Goal: Task Accomplishment & Management: Use online tool/utility

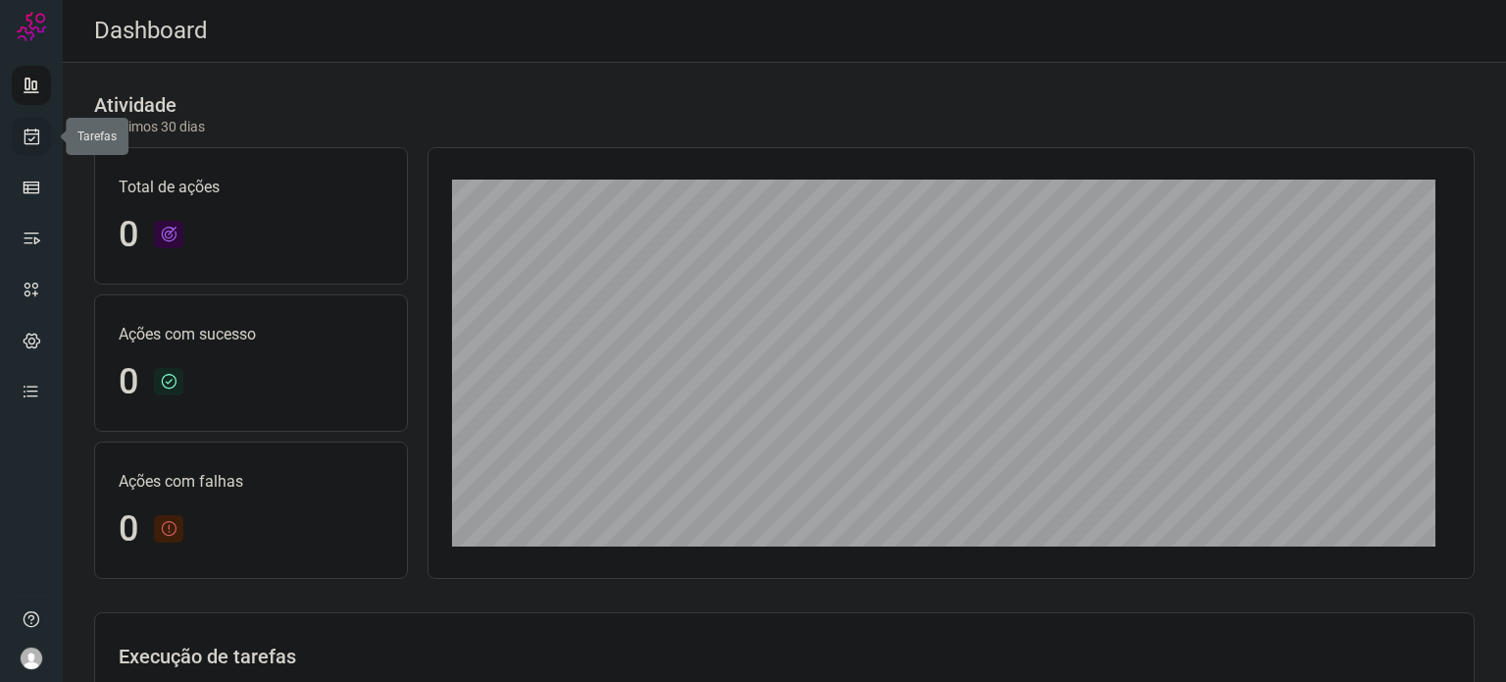
click at [17, 136] on link at bounding box center [31, 136] width 39 height 39
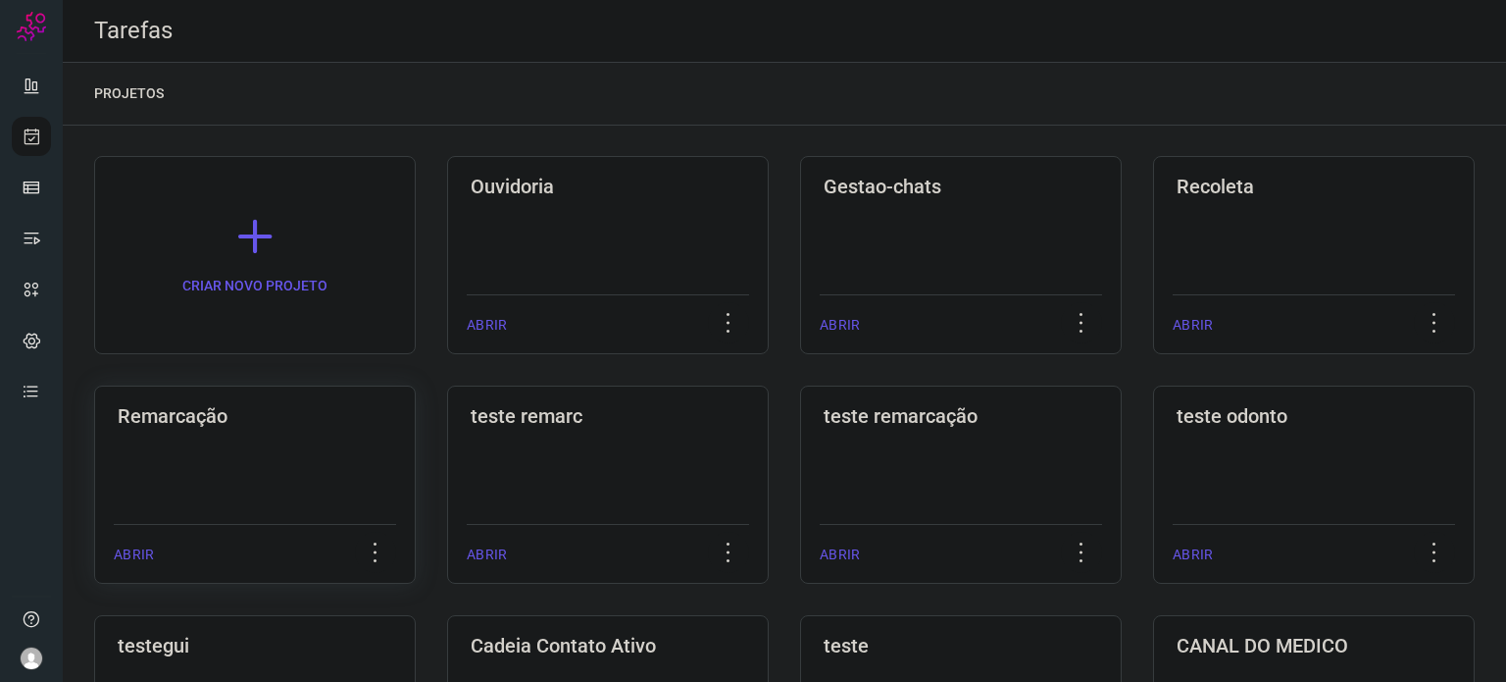
click at [447, 434] on div "Remarcação ABRIR" at bounding box center [608, 484] width 322 height 198
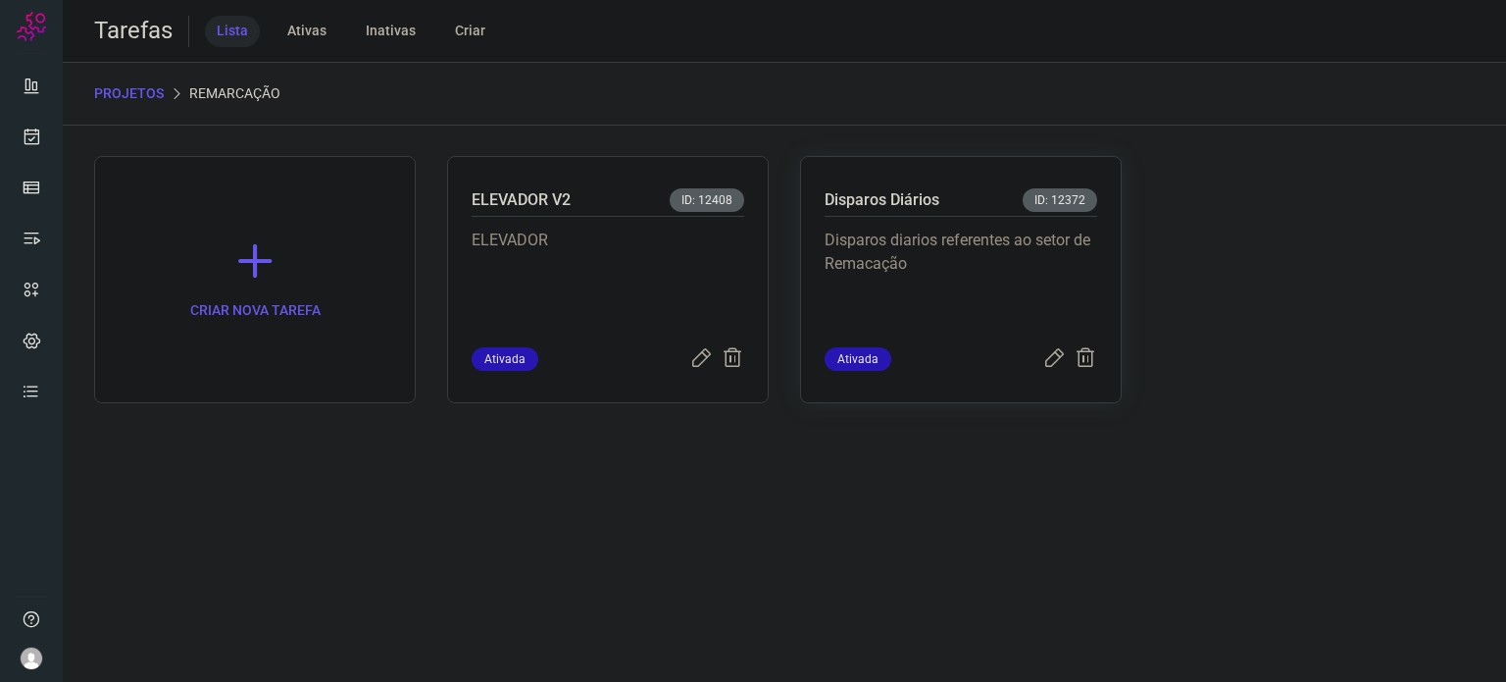
click at [861, 317] on p "Disparos diarios referentes ao setor de Remacação" at bounding box center [961, 278] width 273 height 98
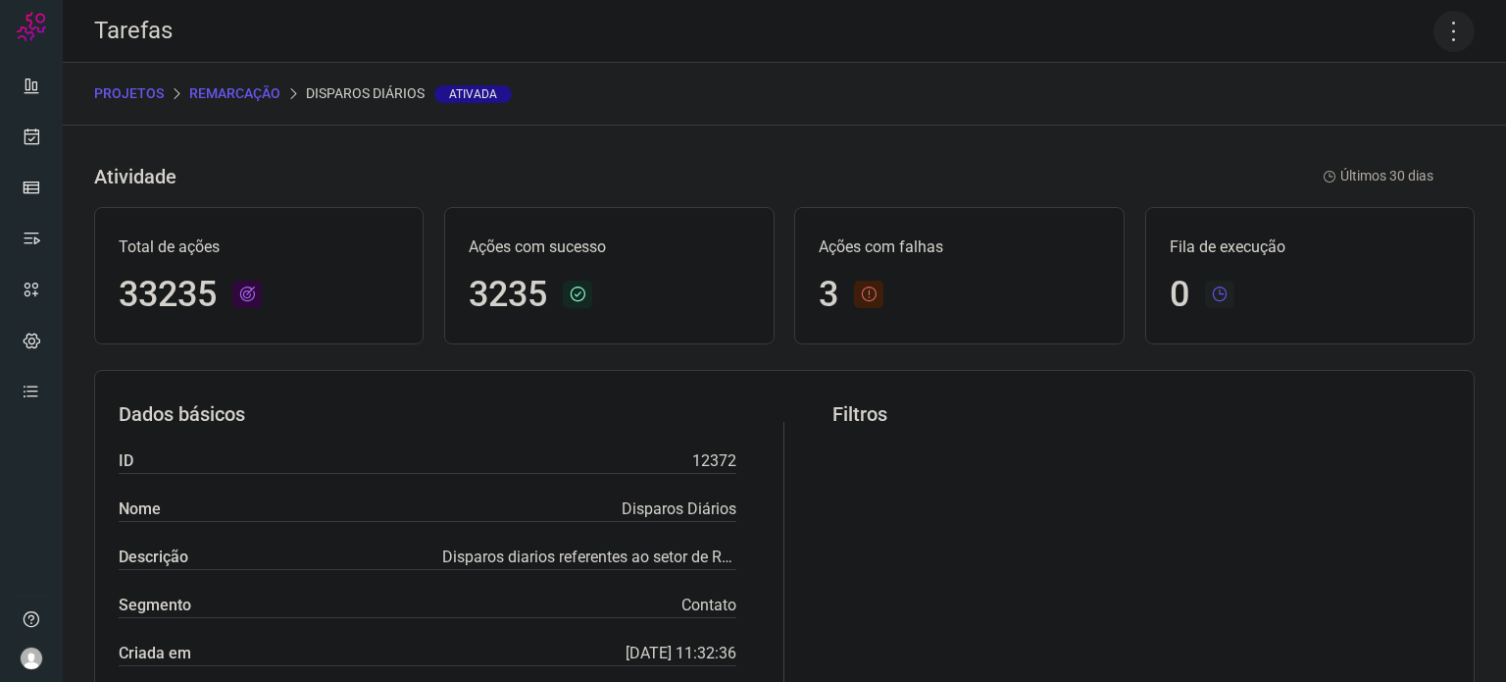
click at [1441, 23] on icon at bounding box center [1454, 31] width 41 height 41
click at [1386, 123] on li "Executar" at bounding box center [1370, 128] width 179 height 31
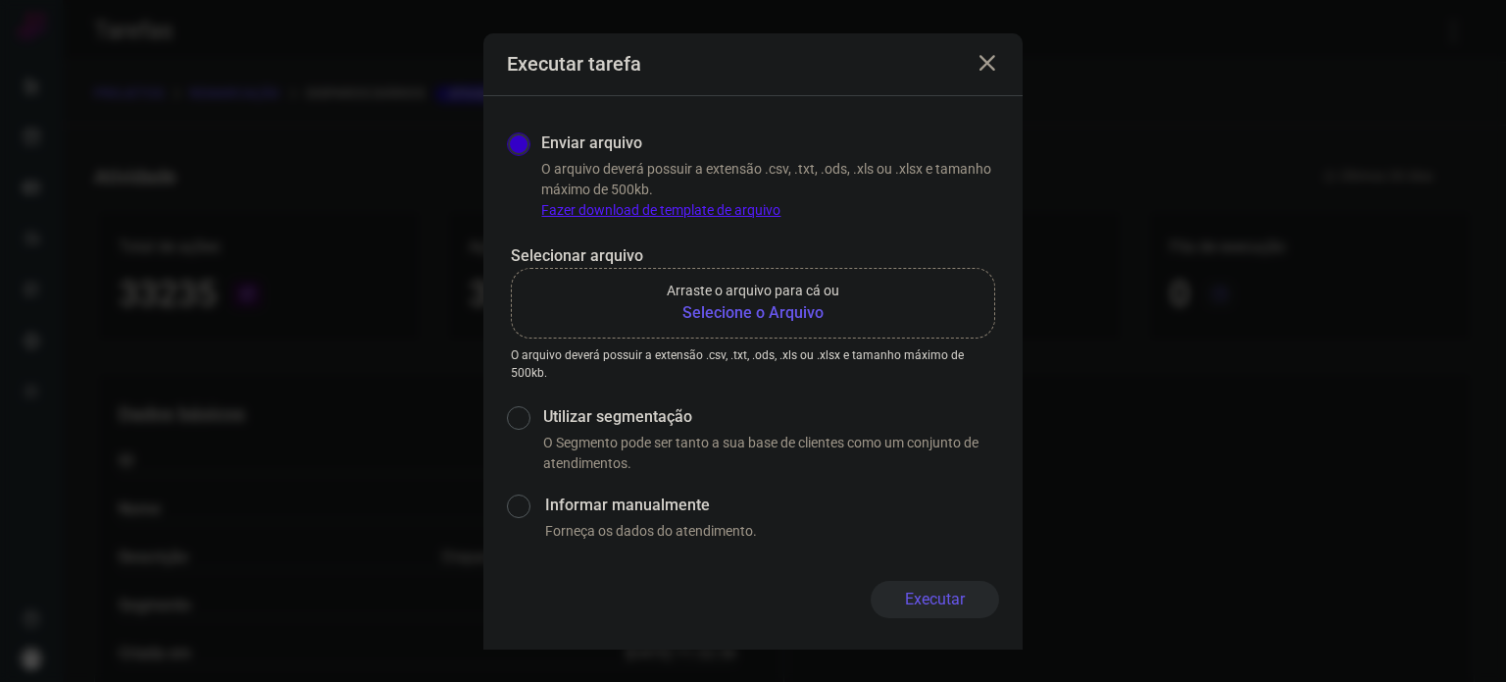
click at [752, 314] on b "Selecione o Arquivo" at bounding box center [753, 313] width 173 height 24
click at [0, 0] on input "Arraste o arquivo para cá ou Selecione o Arquivo" at bounding box center [0, 0] width 0 height 0
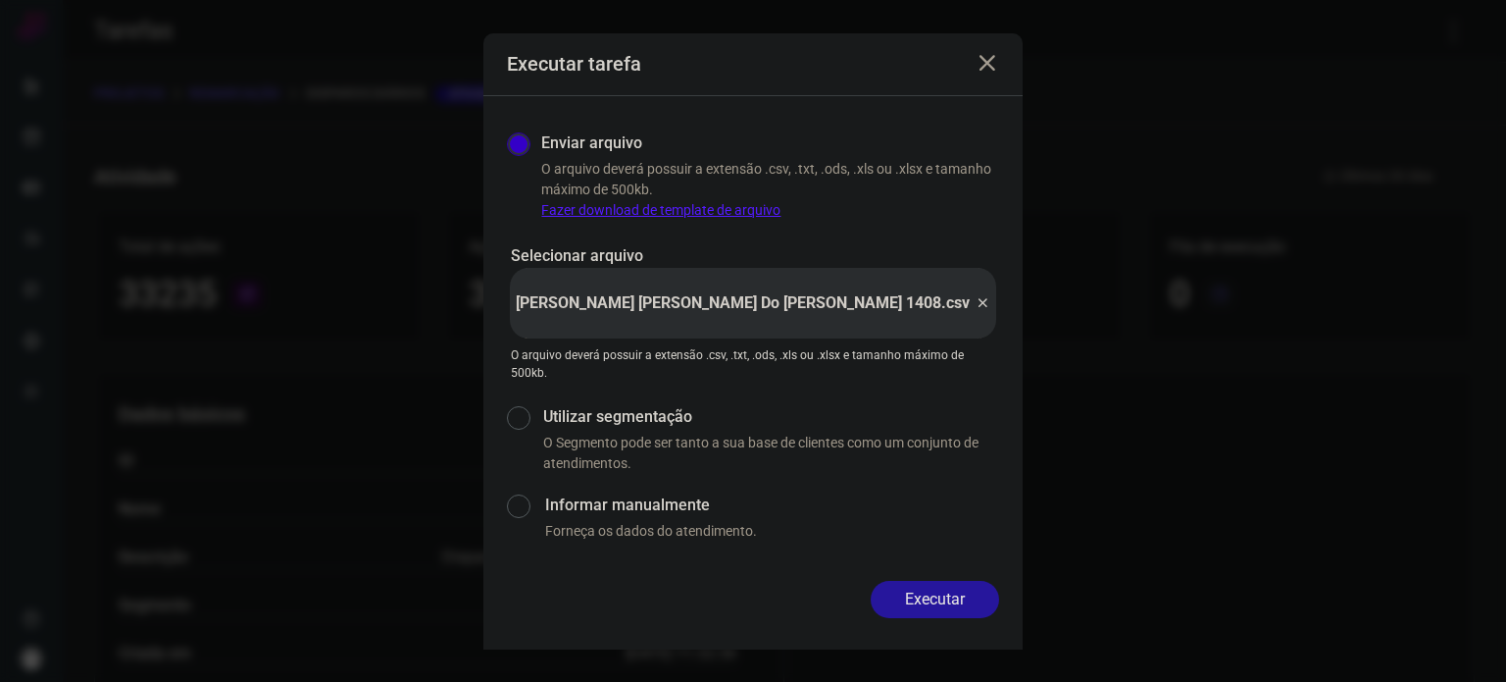
click at [953, 599] on button "Executar" at bounding box center [935, 599] width 128 height 37
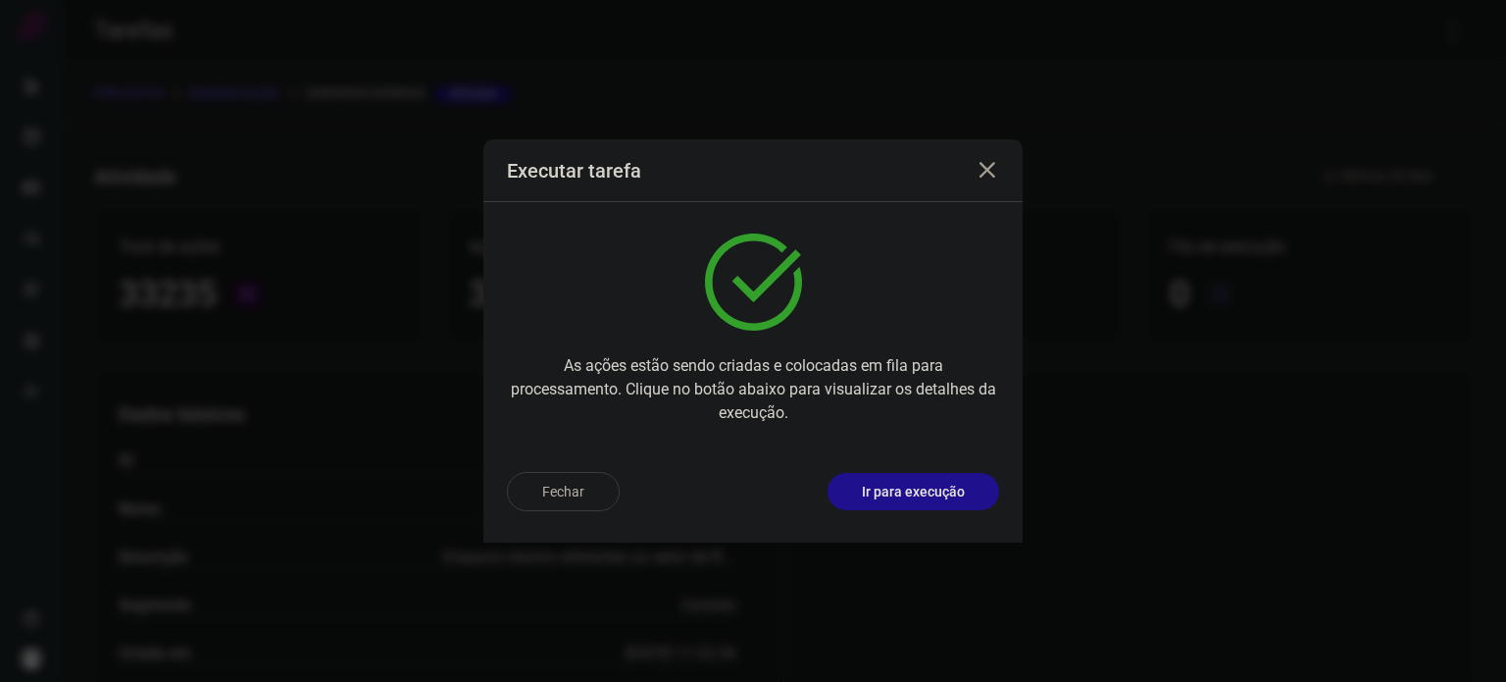
click at [989, 174] on icon at bounding box center [988, 171] width 24 height 24
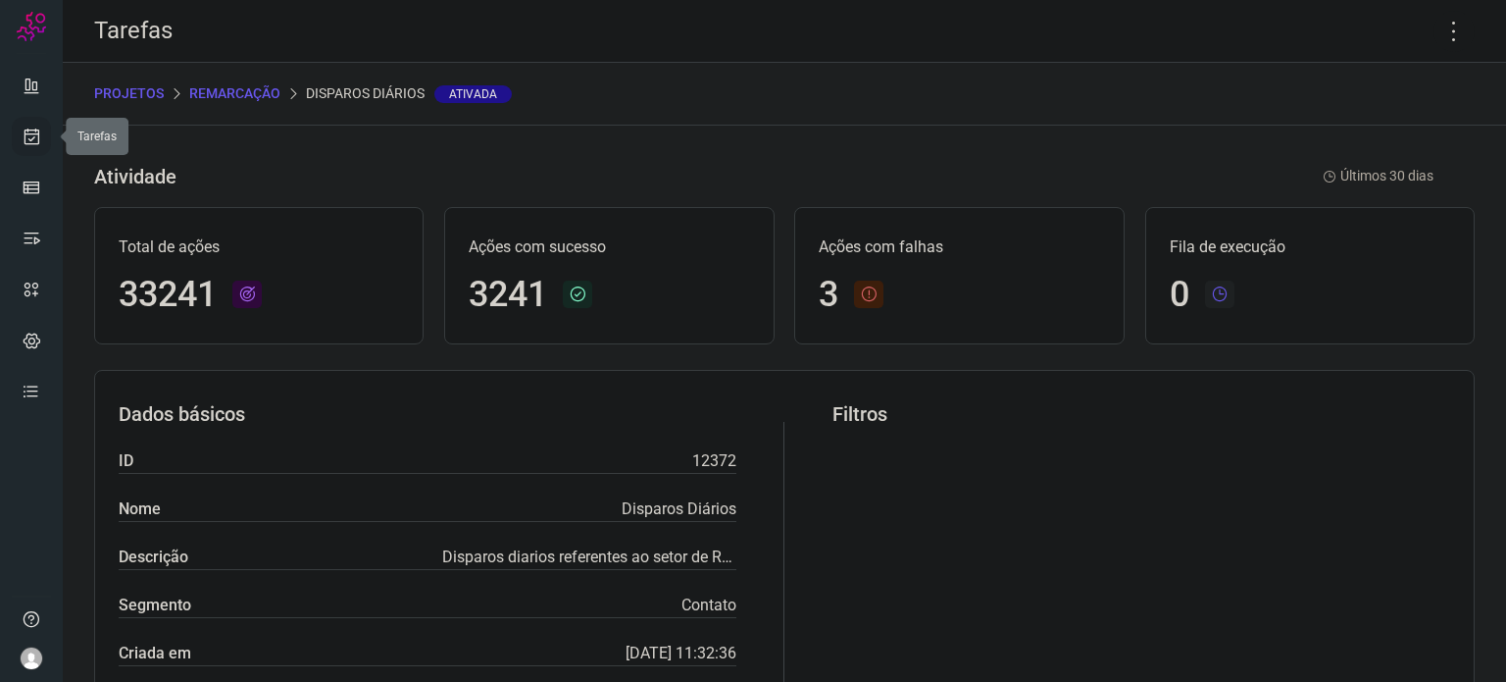
click at [26, 147] on link at bounding box center [31, 136] width 39 height 39
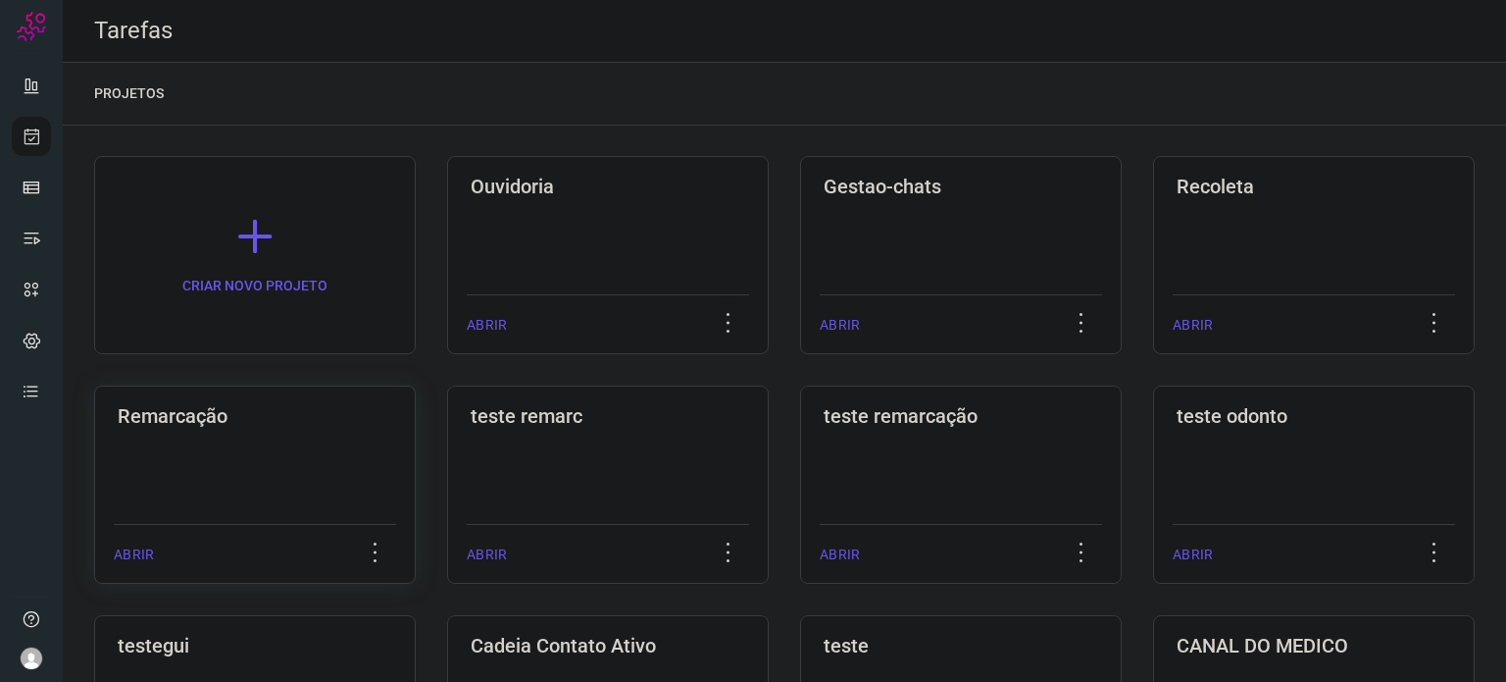
click at [447, 478] on div "Remarcação ABRIR" at bounding box center [608, 484] width 322 height 198
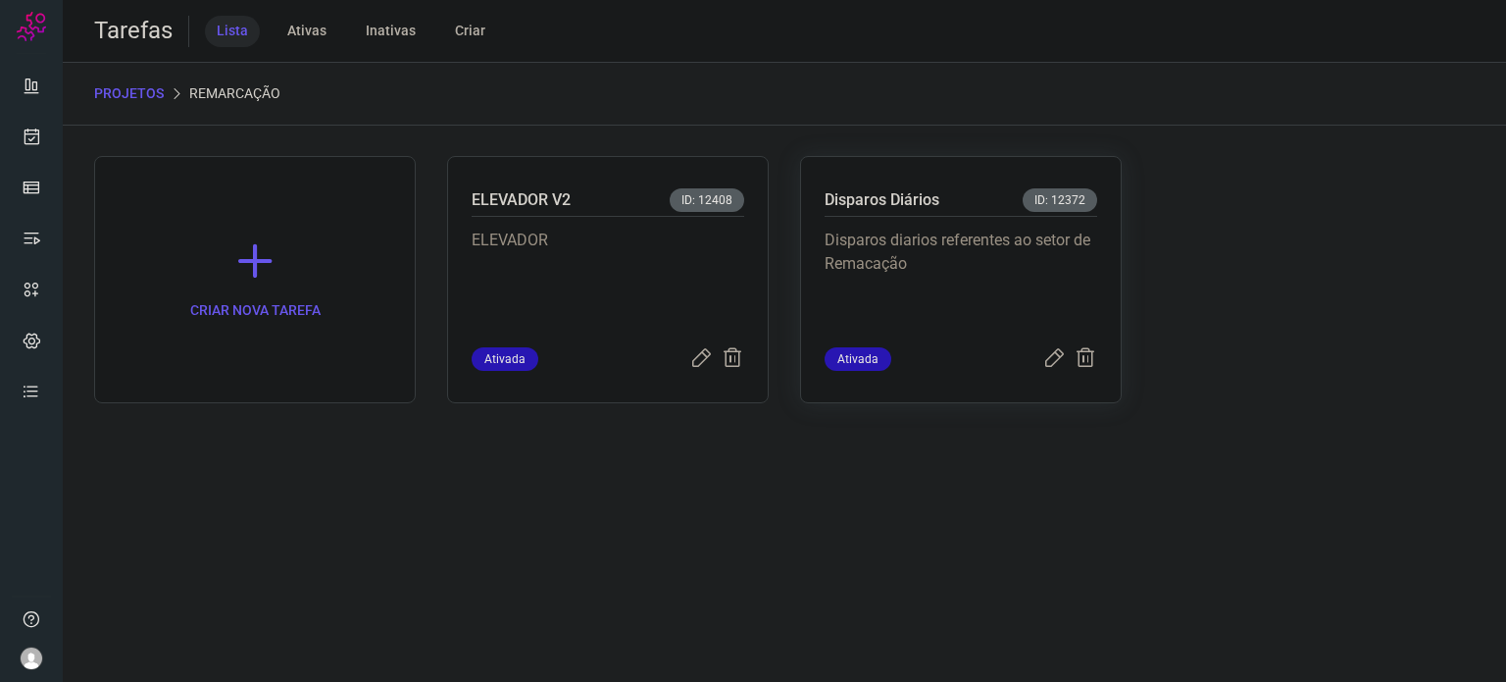
click at [957, 271] on p "Disparos diarios referentes ao setor de Remacação" at bounding box center [961, 278] width 273 height 98
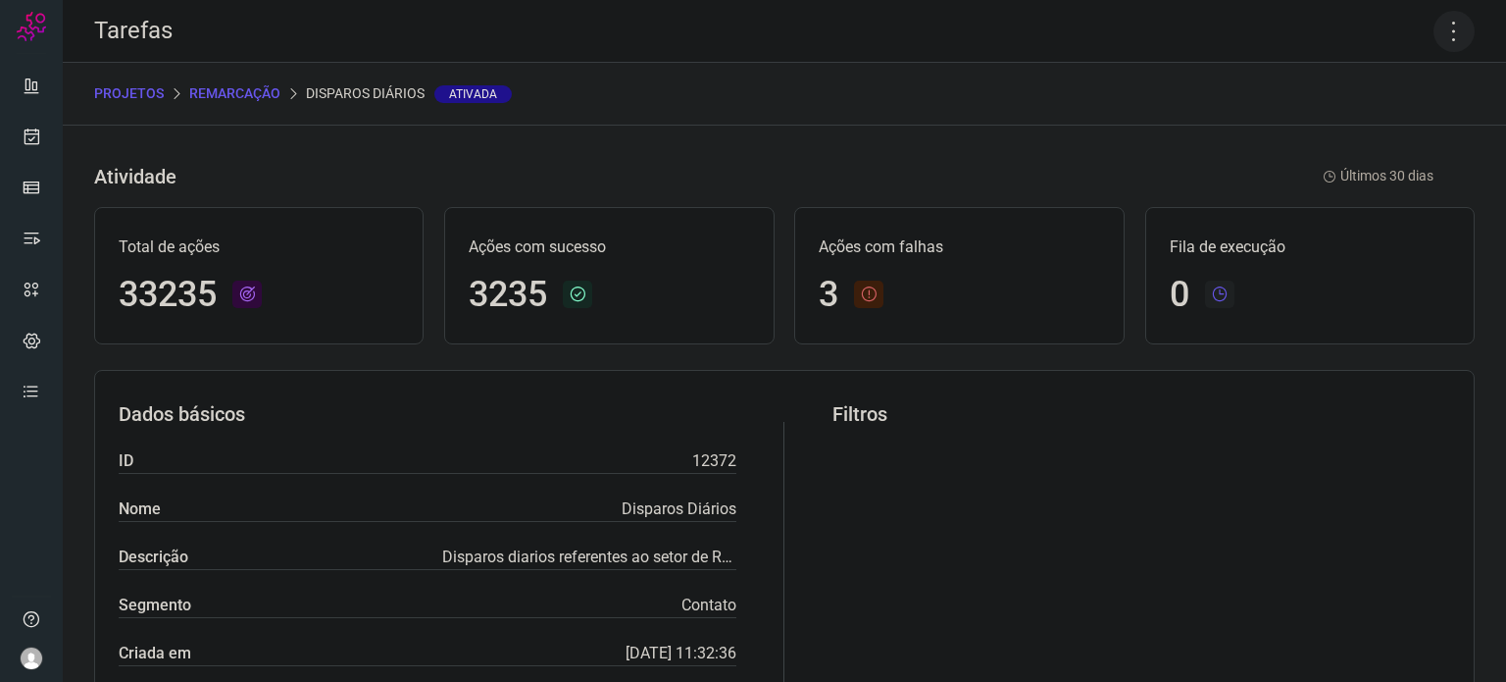
click at [1439, 24] on icon at bounding box center [1454, 31] width 41 height 41
click at [1393, 125] on li "Executar" at bounding box center [1370, 128] width 179 height 31
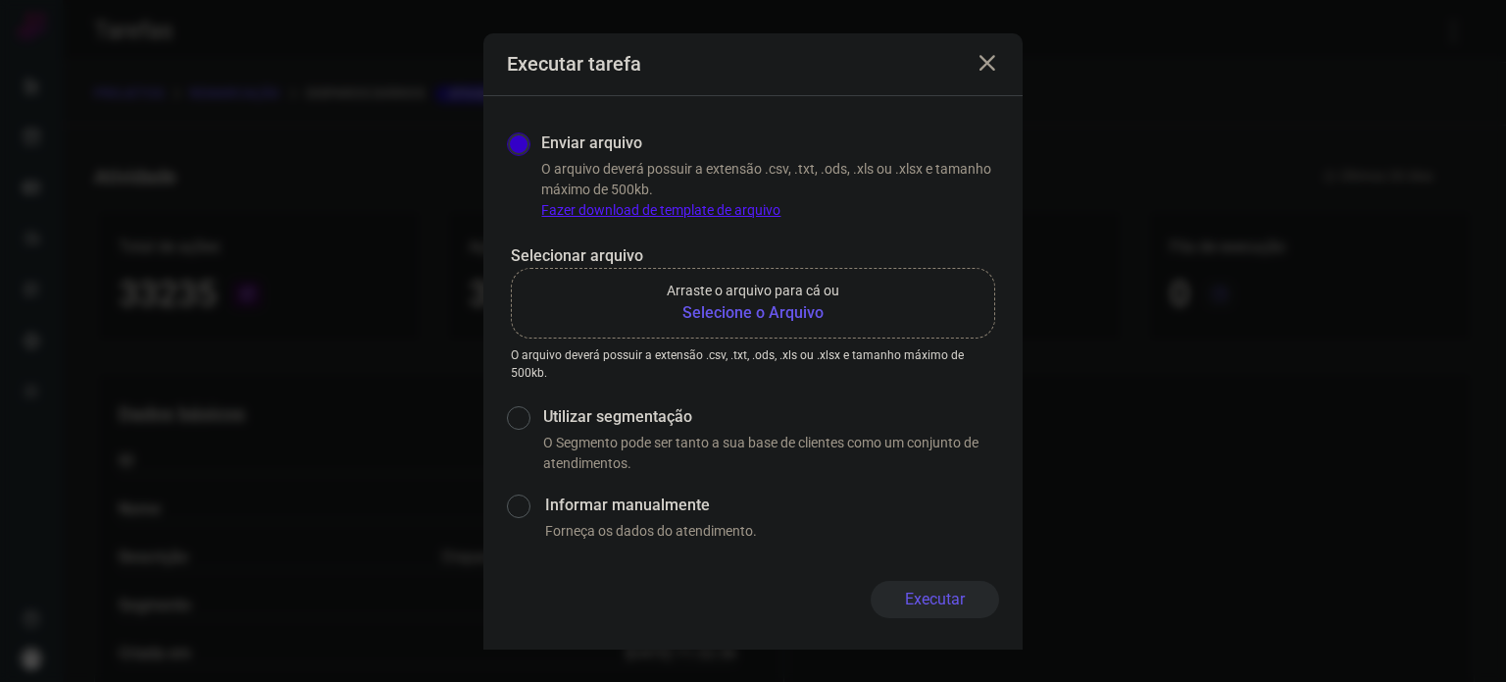
click at [785, 329] on label "Arraste o arquivo para cá ou Selecione o Arquivo" at bounding box center [753, 303] width 485 height 71
click at [0, 0] on input "Arraste o arquivo para cá ou Selecione o Arquivo" at bounding box center [0, 0] width 0 height 0
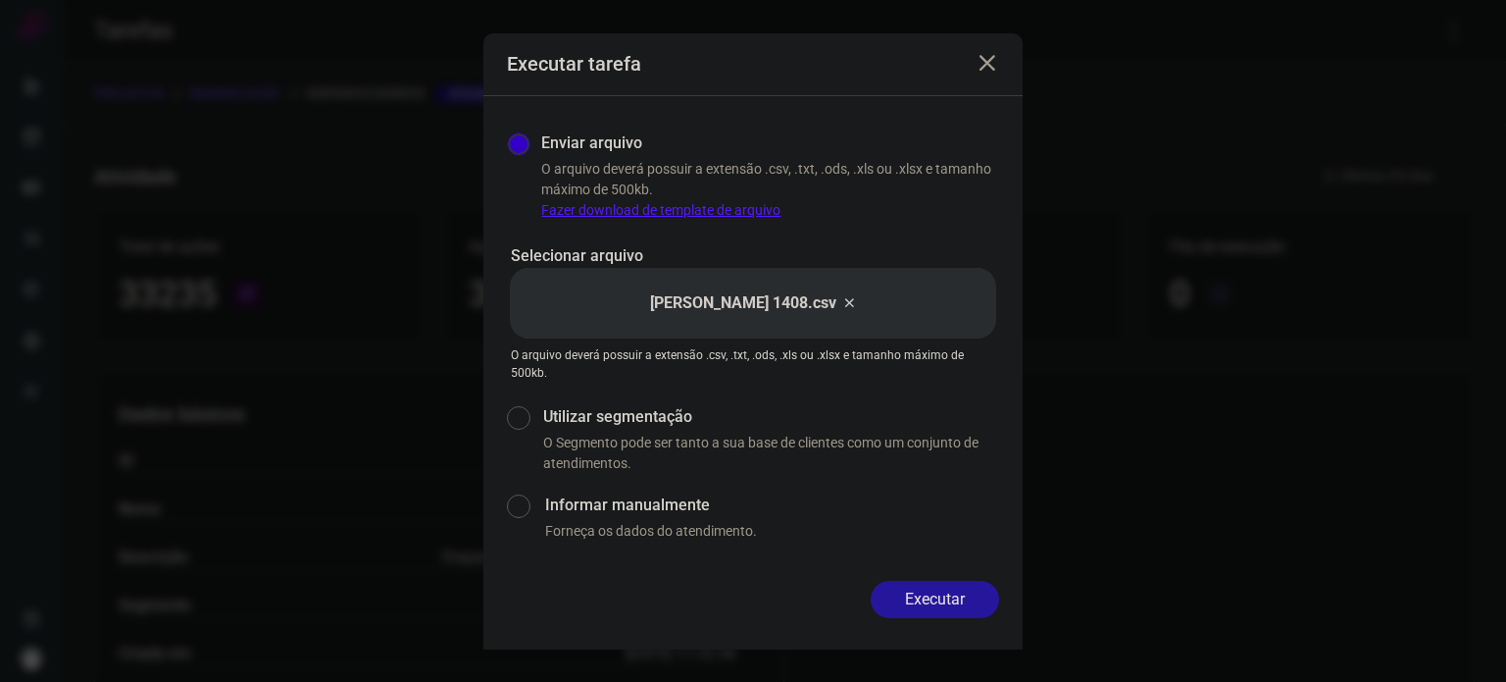
click at [957, 603] on button "Executar" at bounding box center [935, 599] width 128 height 37
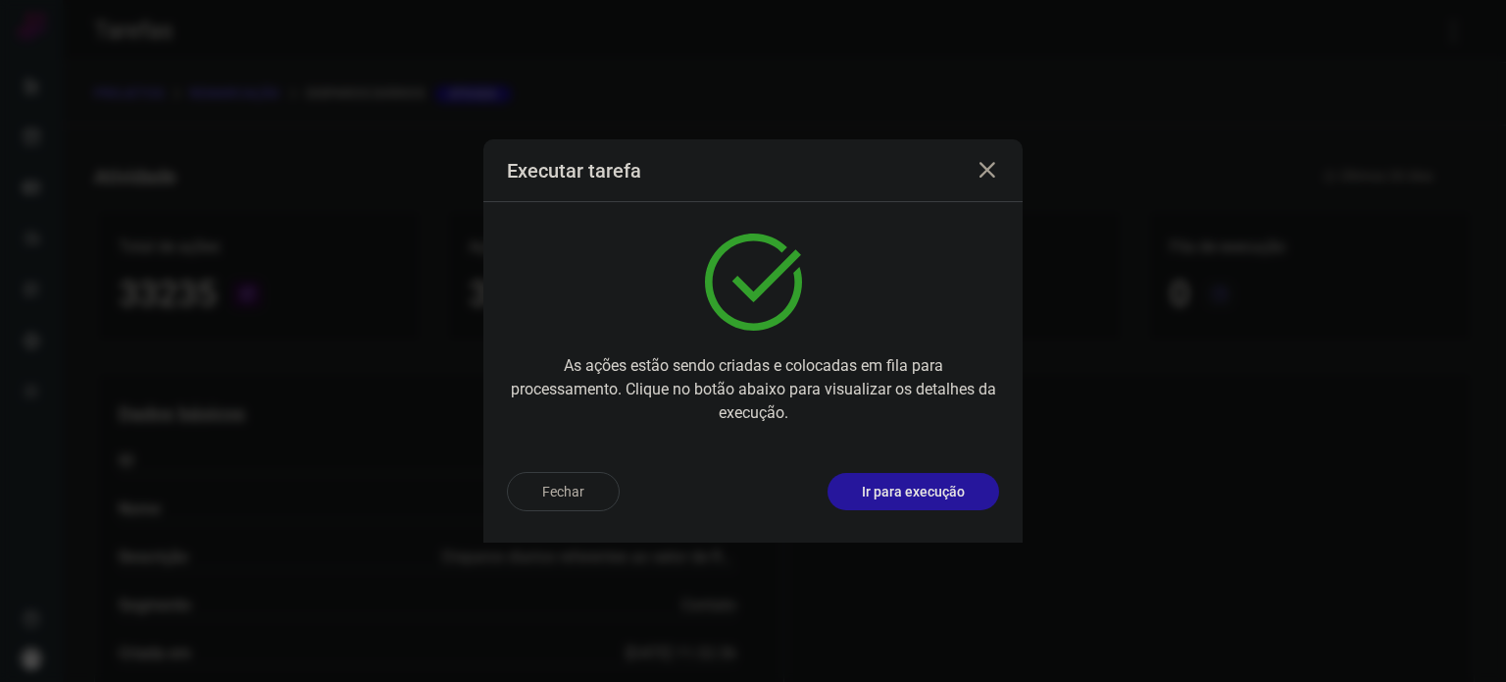
click at [955, 495] on p "Ir para execução" at bounding box center [913, 492] width 103 height 21
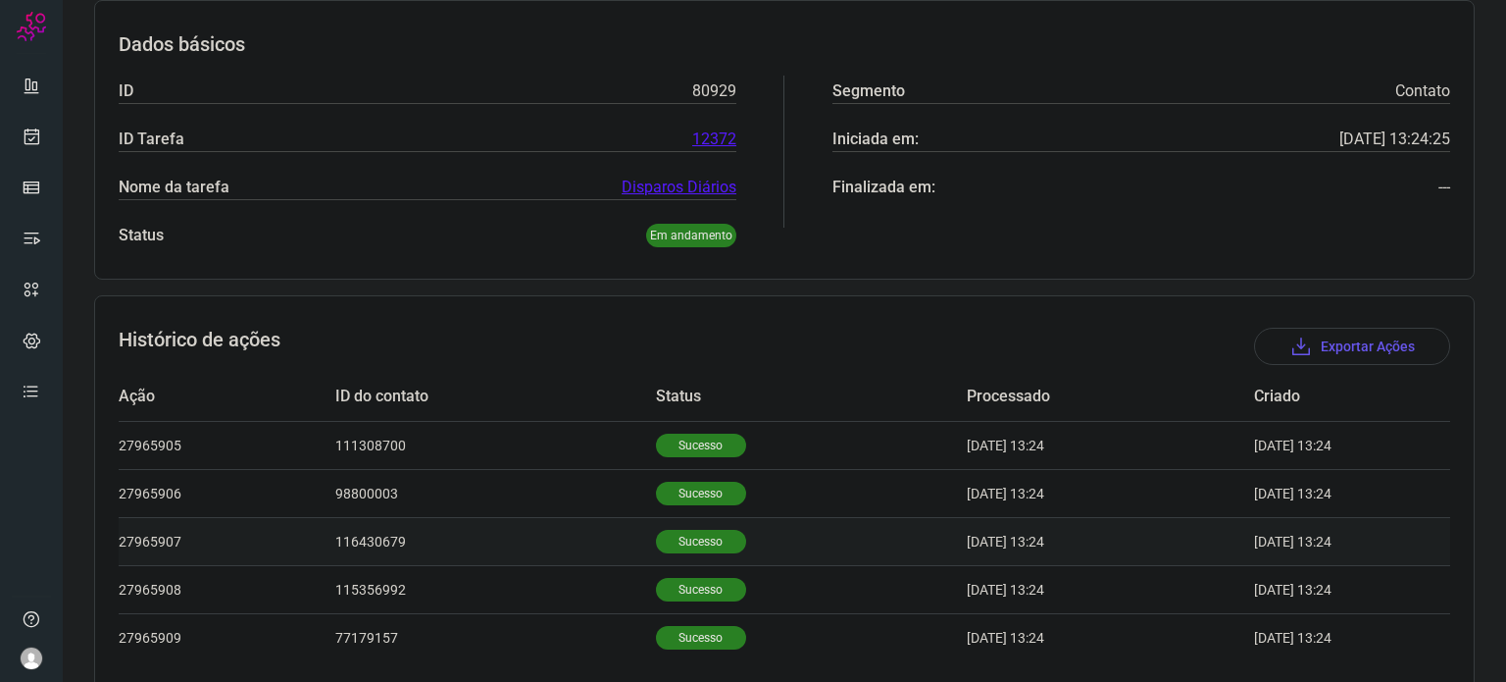
scroll to position [366, 0]
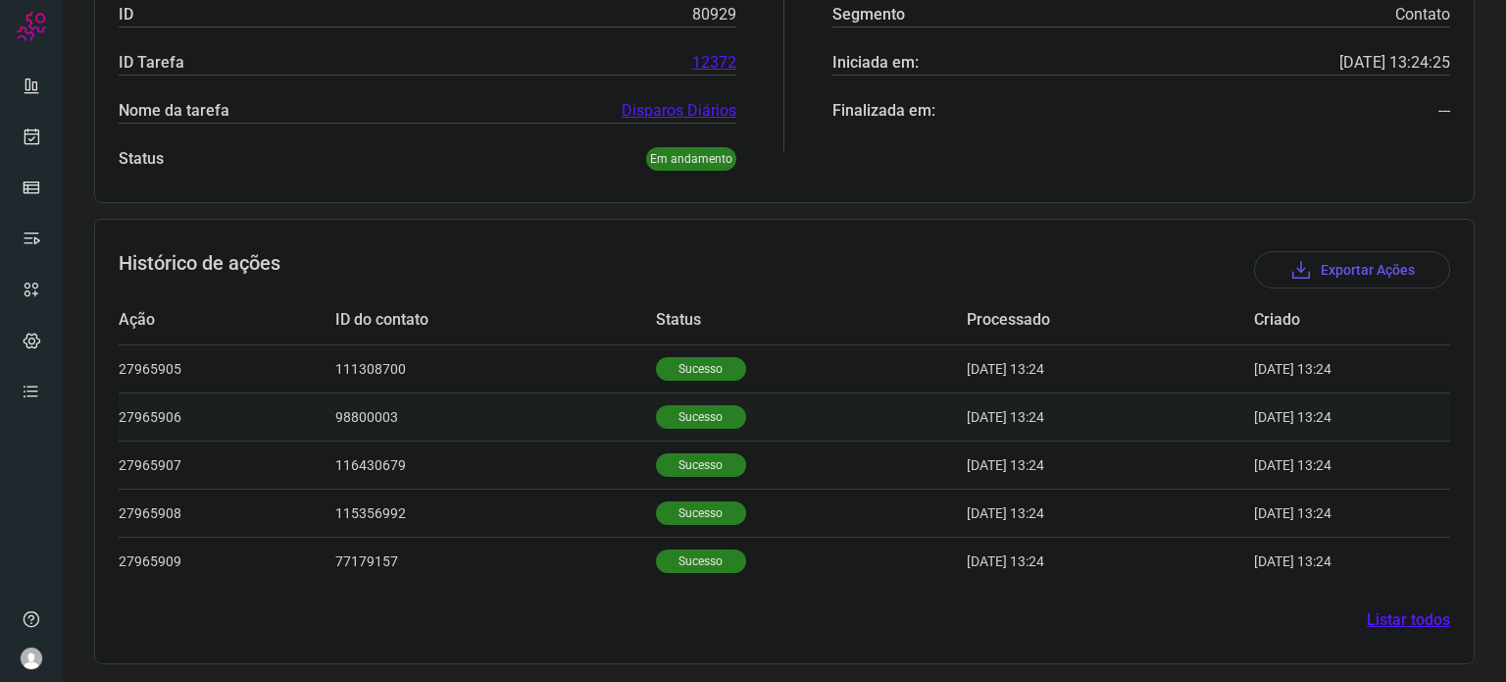
click at [697, 407] on p "Sucesso" at bounding box center [701, 417] width 90 height 24
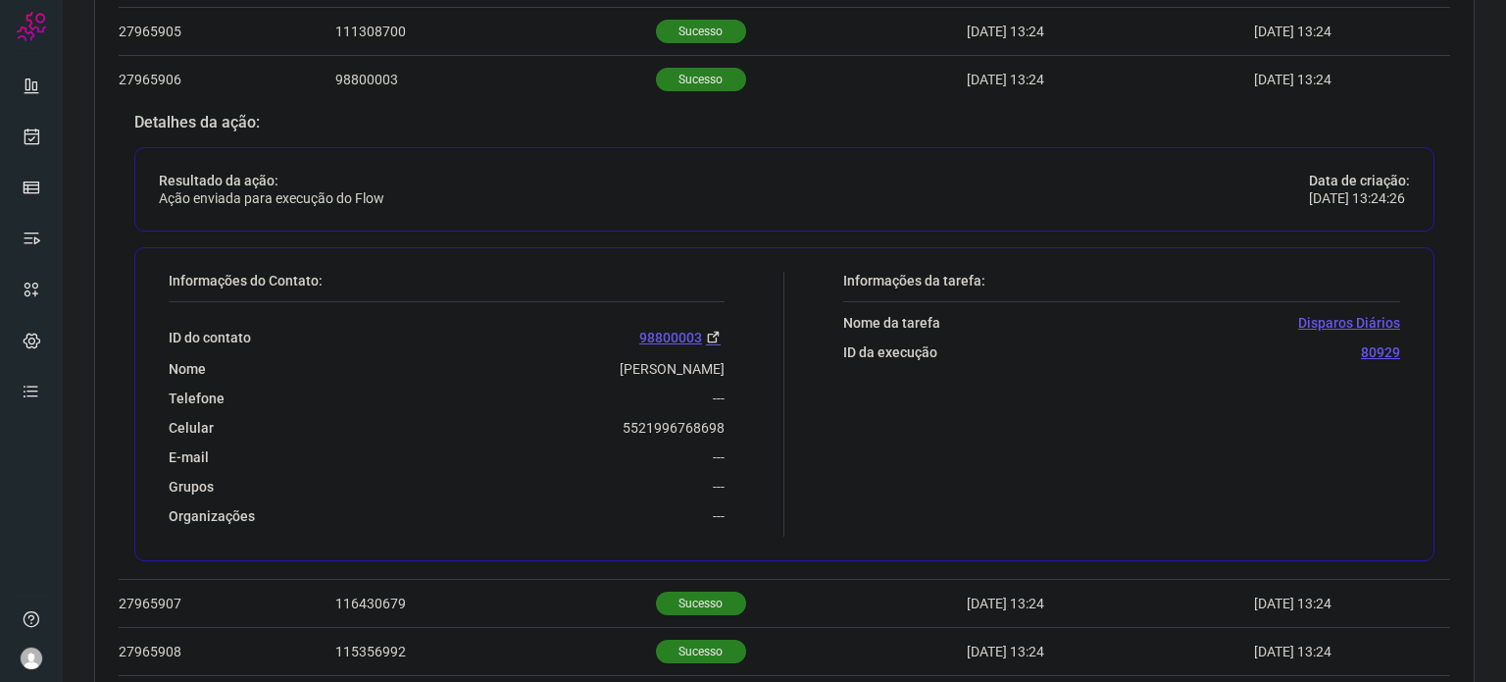
scroll to position [758, 0]
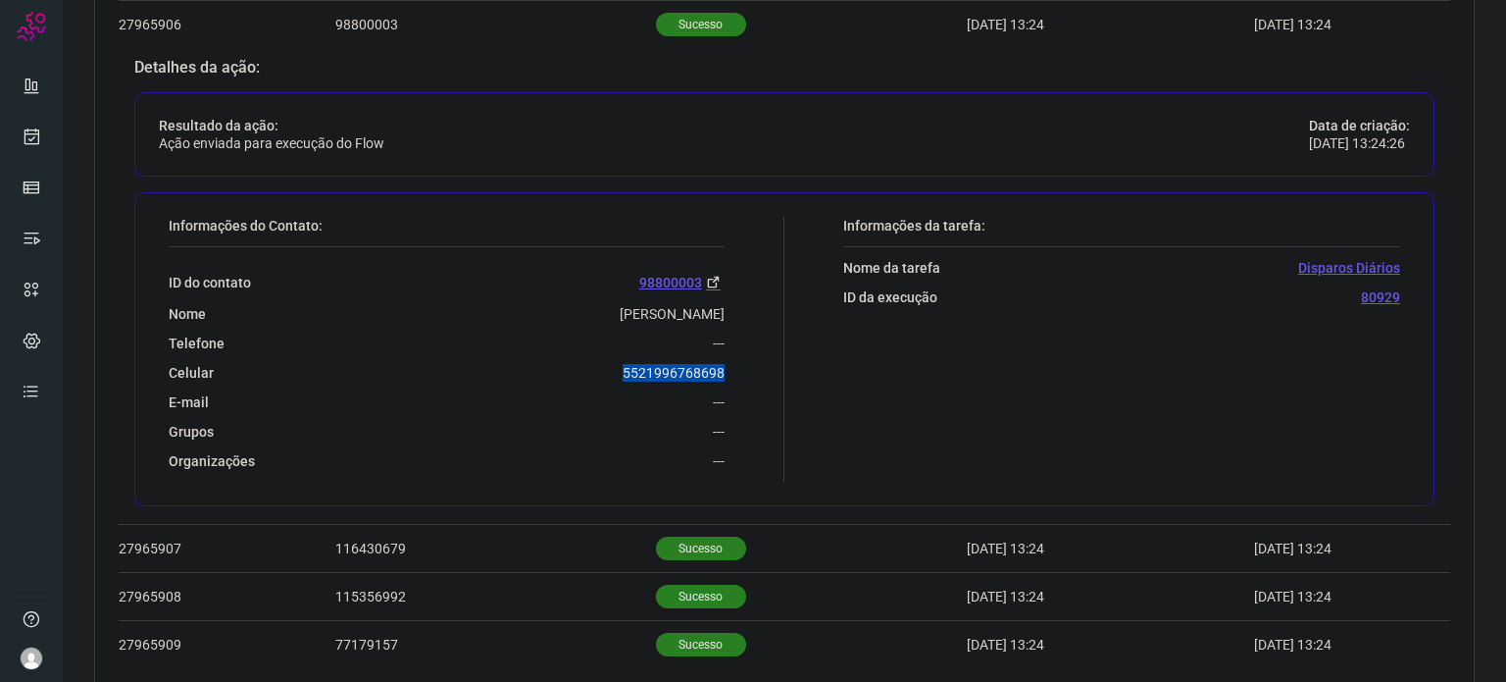
drag, startPoint x: 610, startPoint y: 376, endPoint x: 732, endPoint y: 367, distance: 121.9
click at [732, 367] on div "Informações do Contato: ID do contato 98800003 Nome [PERSON_NAME] Conceição Mar…" at bounding box center [472, 349] width 626 height 265
copy p "5521996768698"
click at [28, 138] on icon at bounding box center [32, 137] width 21 height 20
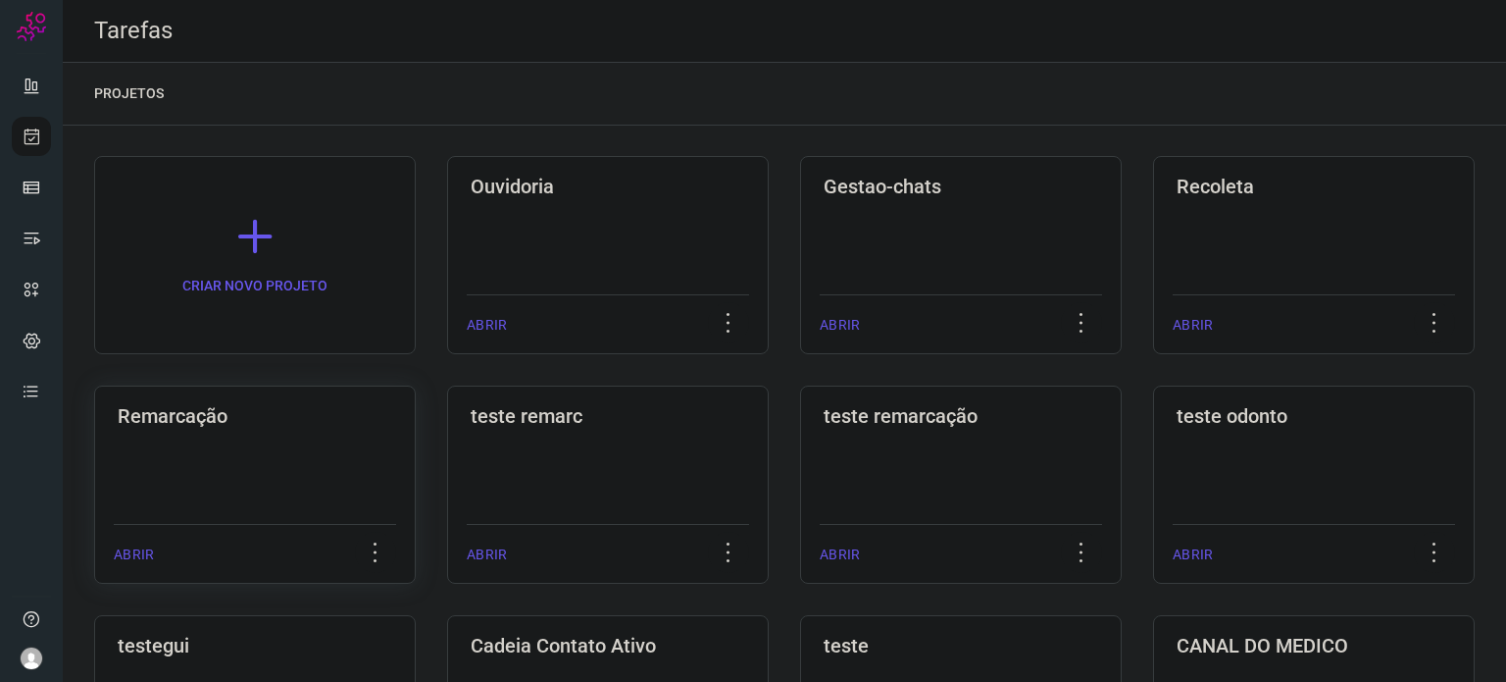
click at [447, 466] on div "Remarcação ABRIR" at bounding box center [608, 484] width 322 height 198
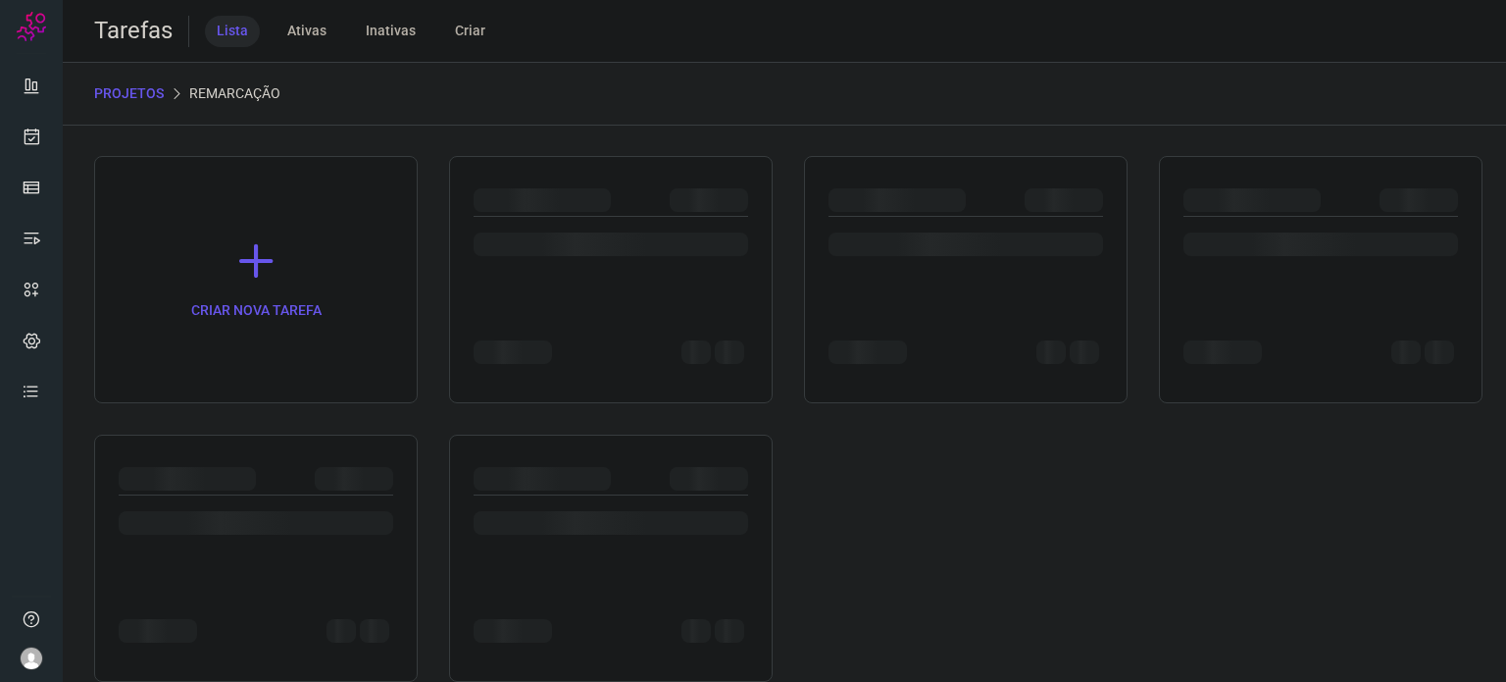
click at [361, 466] on div at bounding box center [256, 557] width 324 height 247
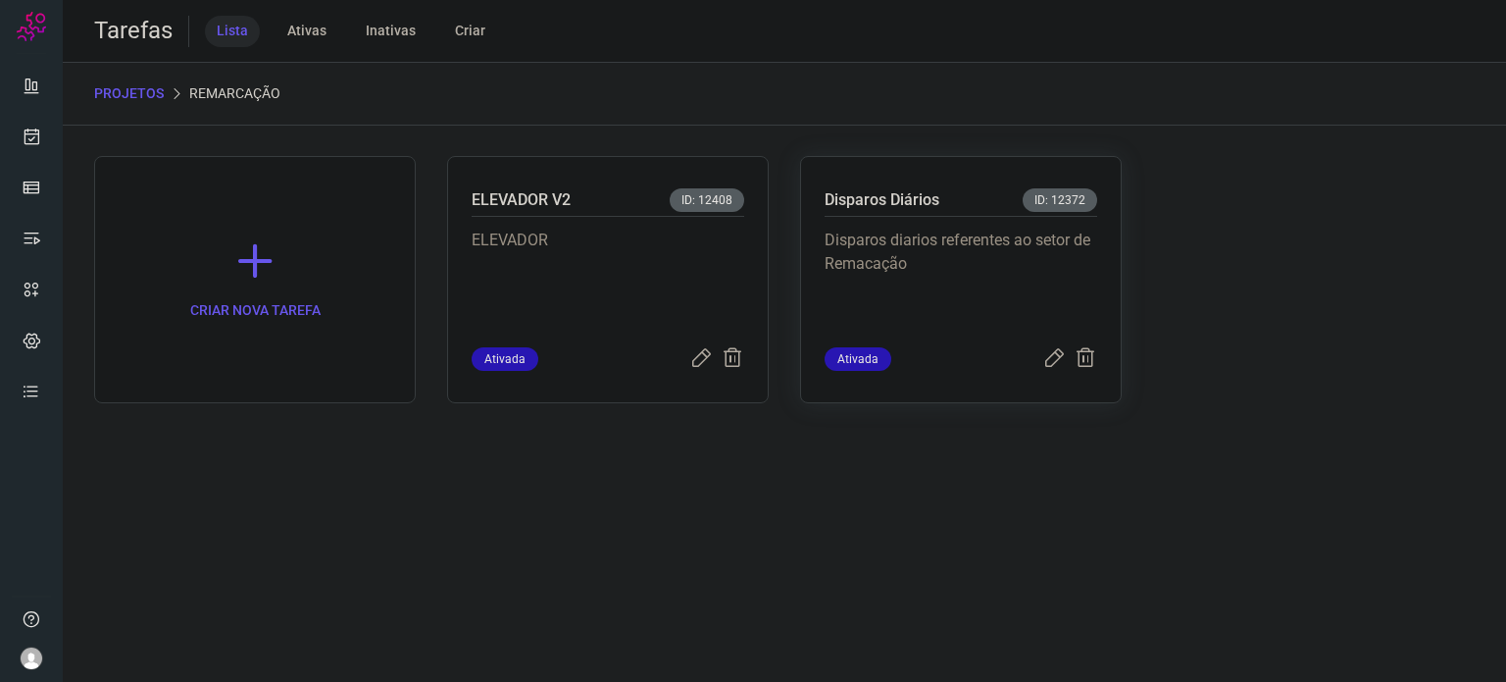
click at [1007, 289] on p "Disparos diarios referentes ao setor de Remacação" at bounding box center [961, 278] width 273 height 98
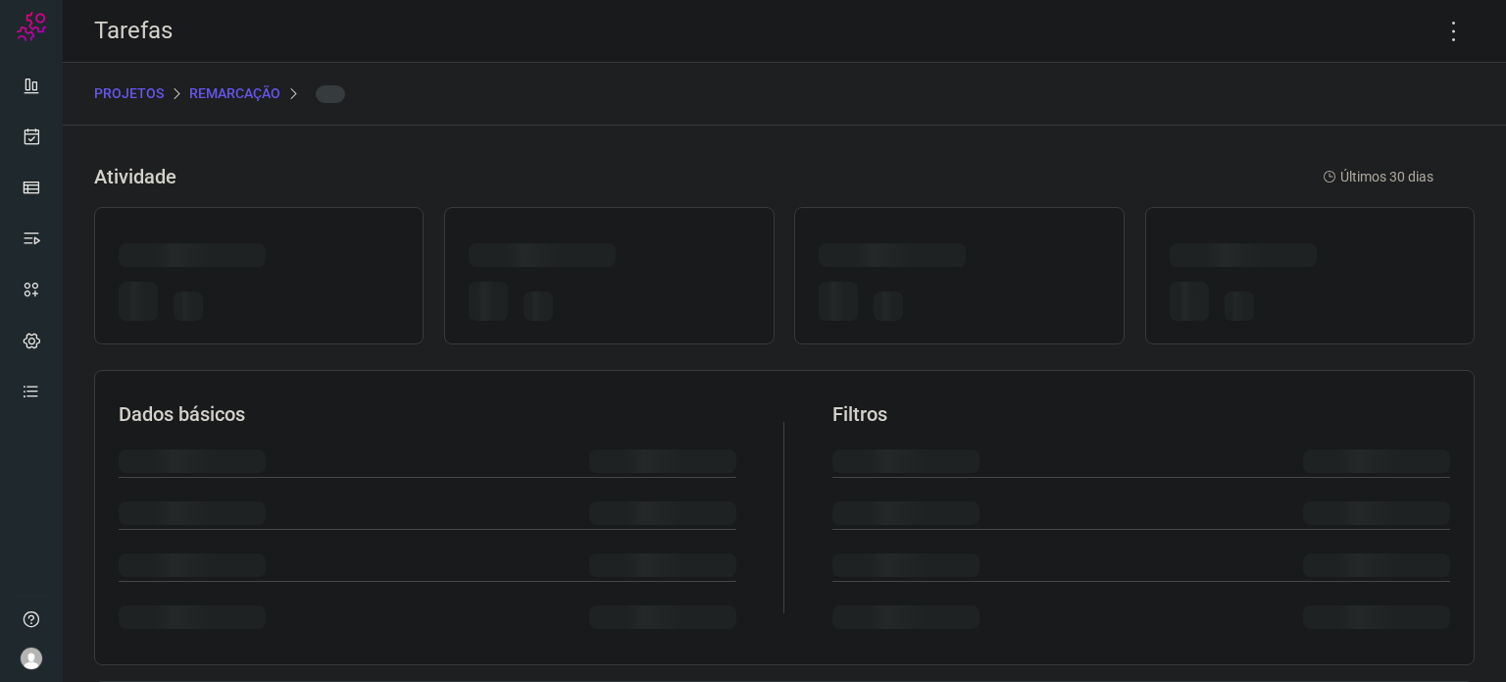
click at [1007, 289] on div at bounding box center [959, 304] width 281 height 46
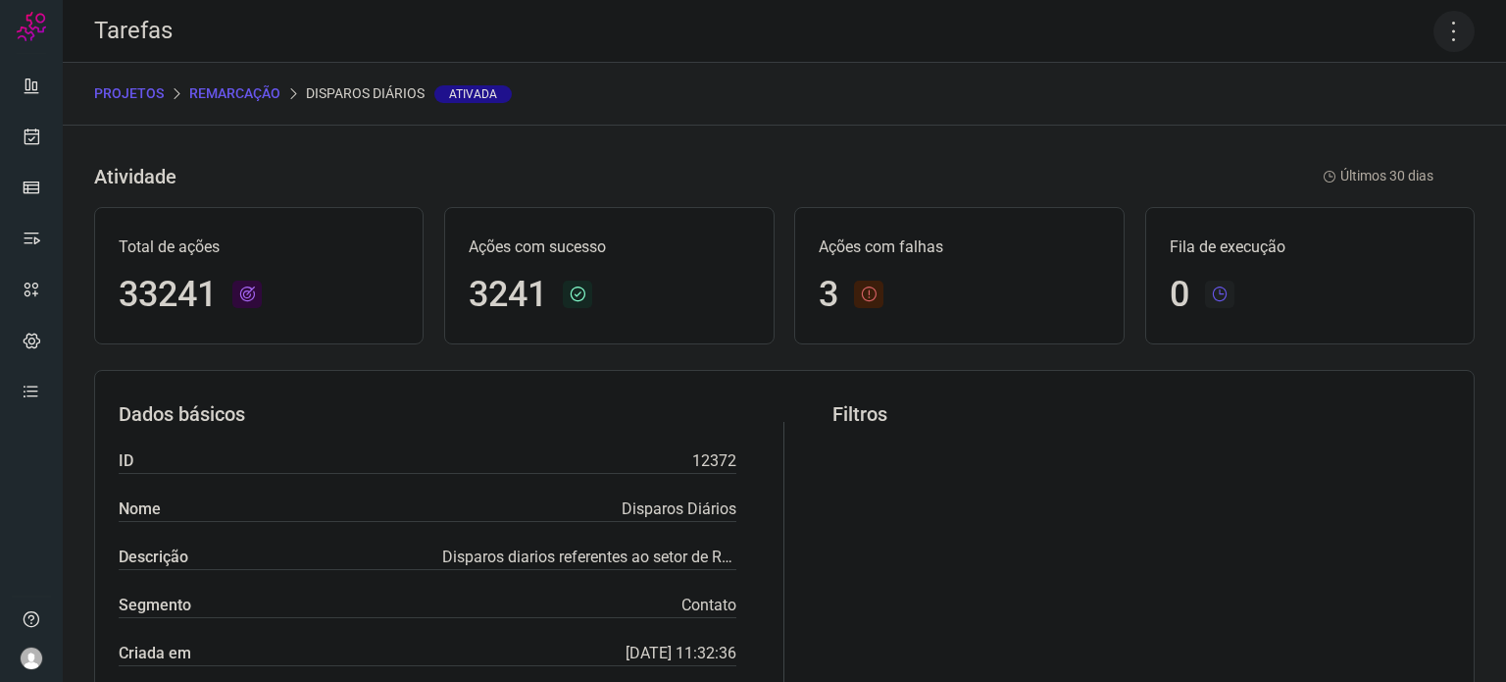
click at [1448, 41] on icon at bounding box center [1454, 31] width 41 height 41
click at [1349, 126] on li "Executar" at bounding box center [1370, 128] width 179 height 31
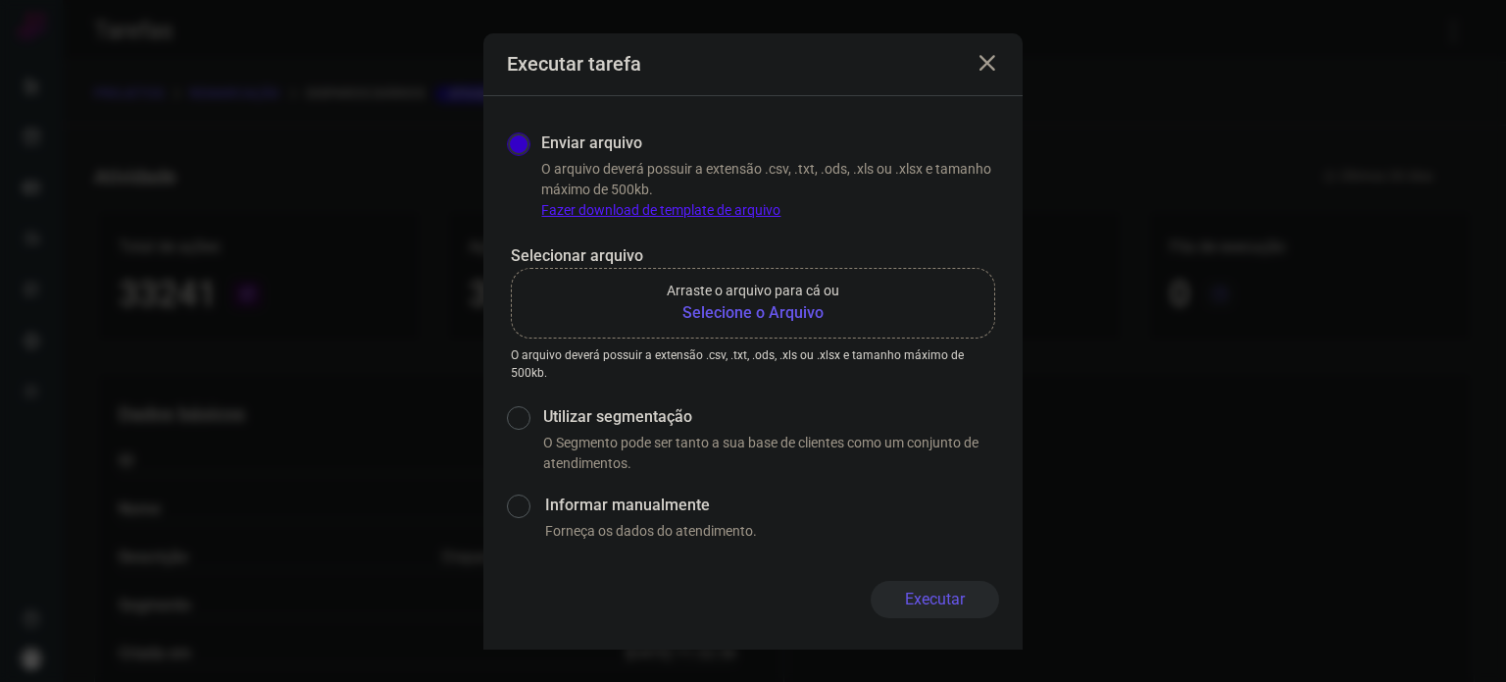
click at [777, 314] on b "Selecione o Arquivo" at bounding box center [753, 313] width 173 height 24
click at [0, 0] on input "Arraste o arquivo para cá ou Selecione o Arquivo" at bounding box center [0, 0] width 0 height 0
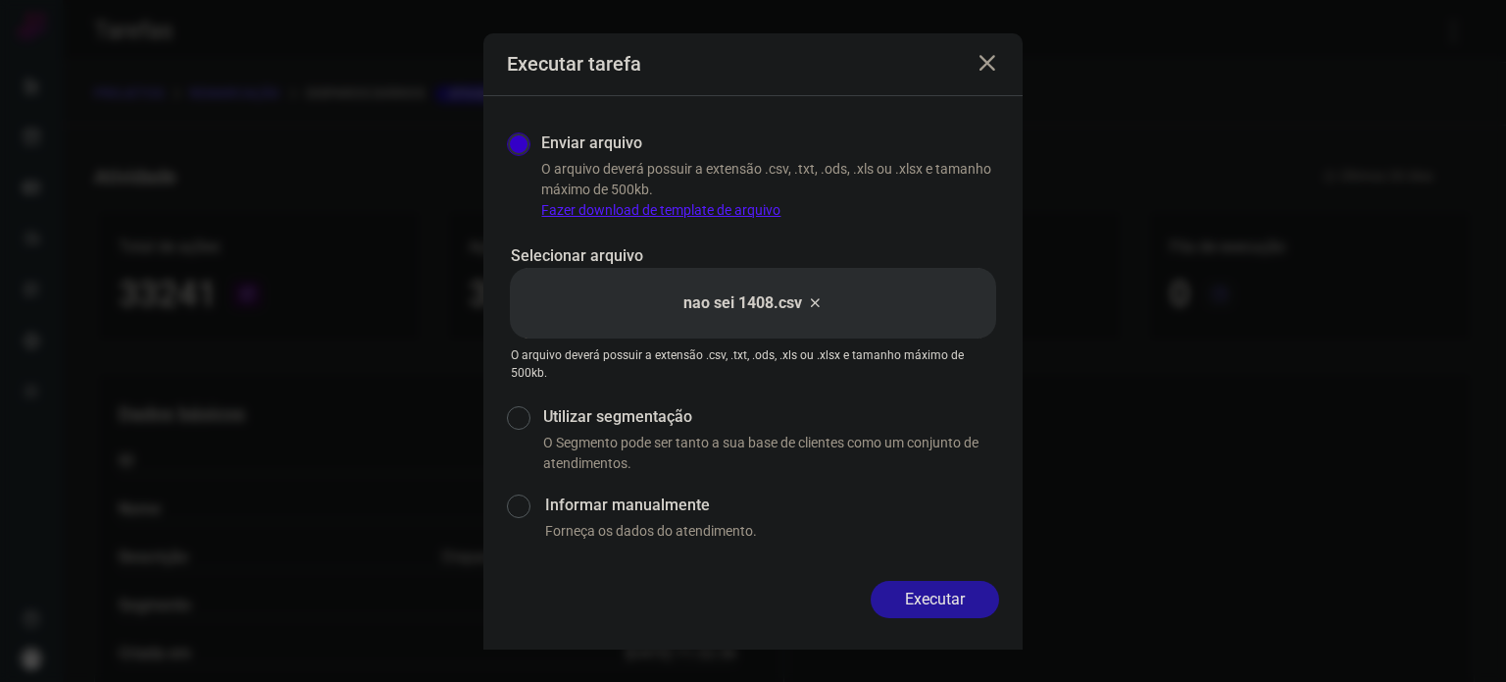
click at [925, 591] on button "Executar" at bounding box center [935, 599] width 128 height 37
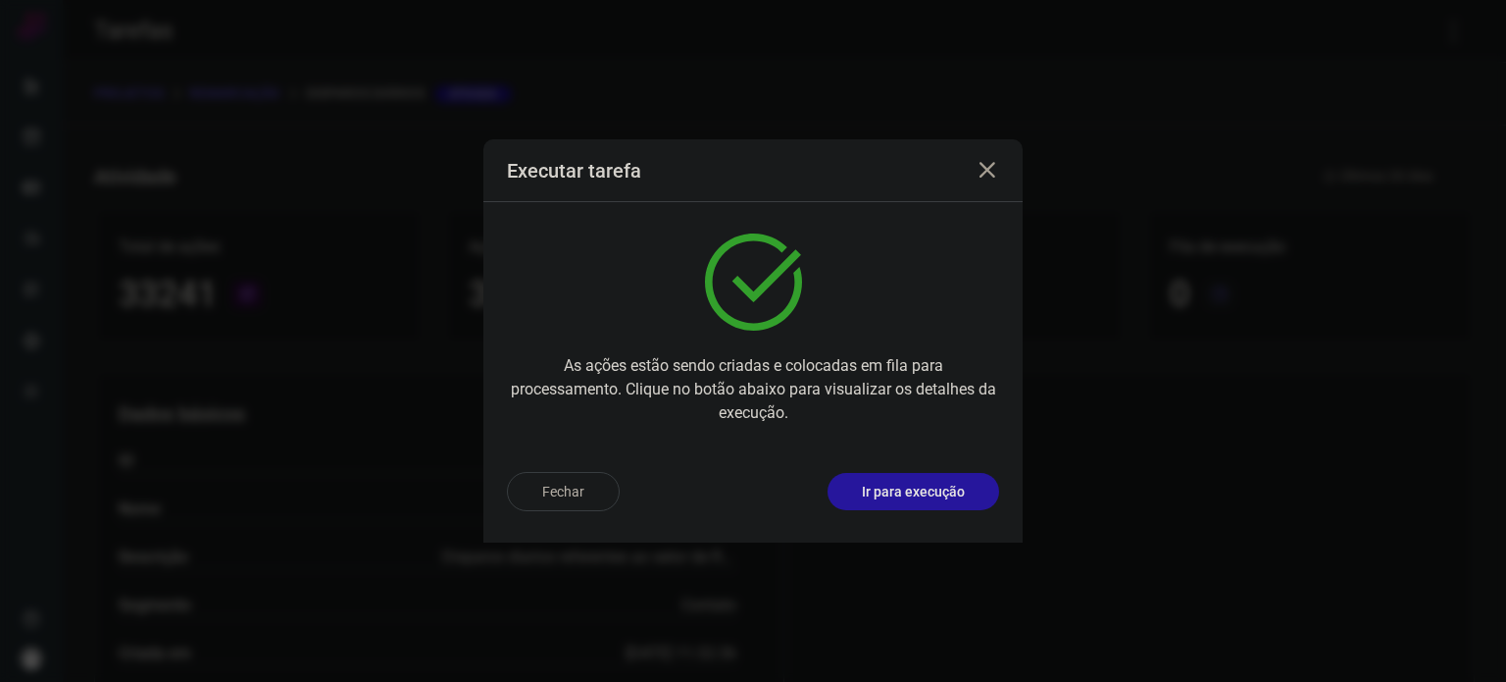
click at [955, 497] on p "Ir para execução" at bounding box center [913, 492] width 103 height 21
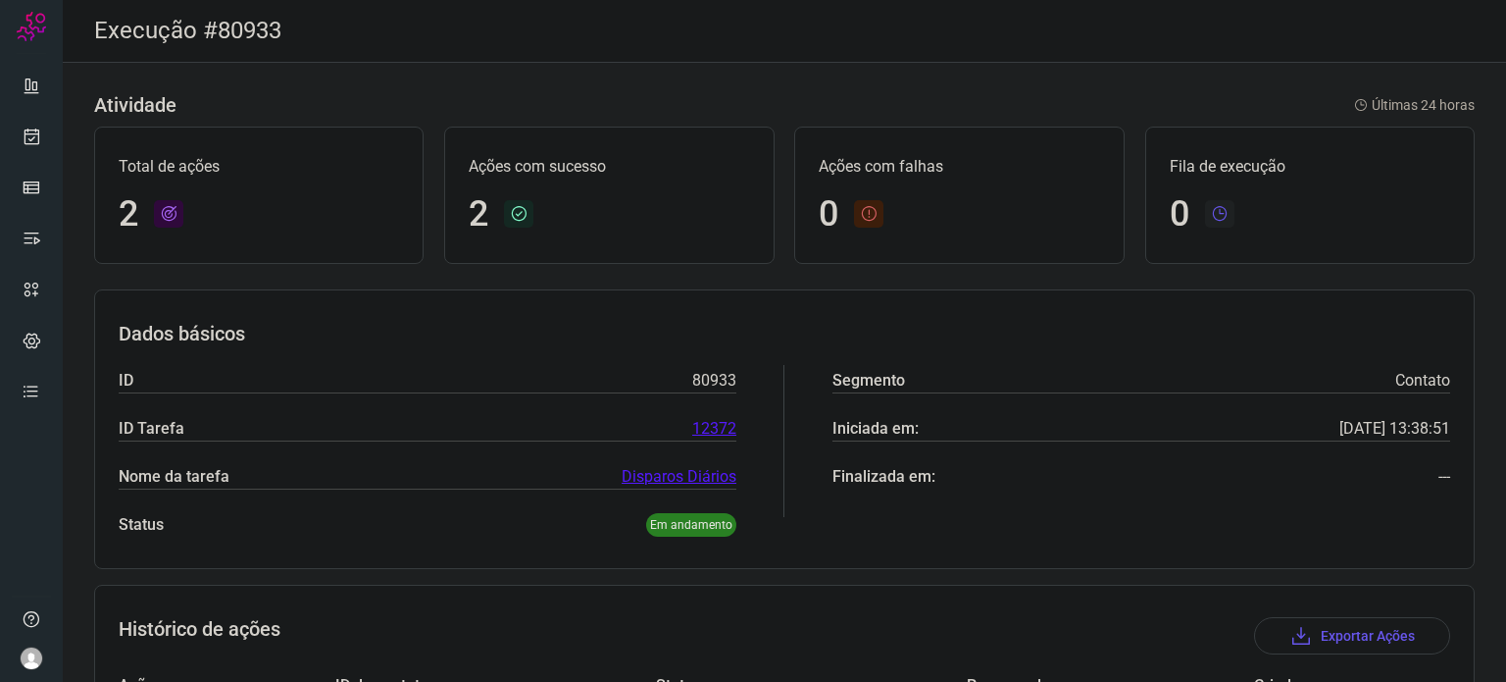
scroll to position [222, 0]
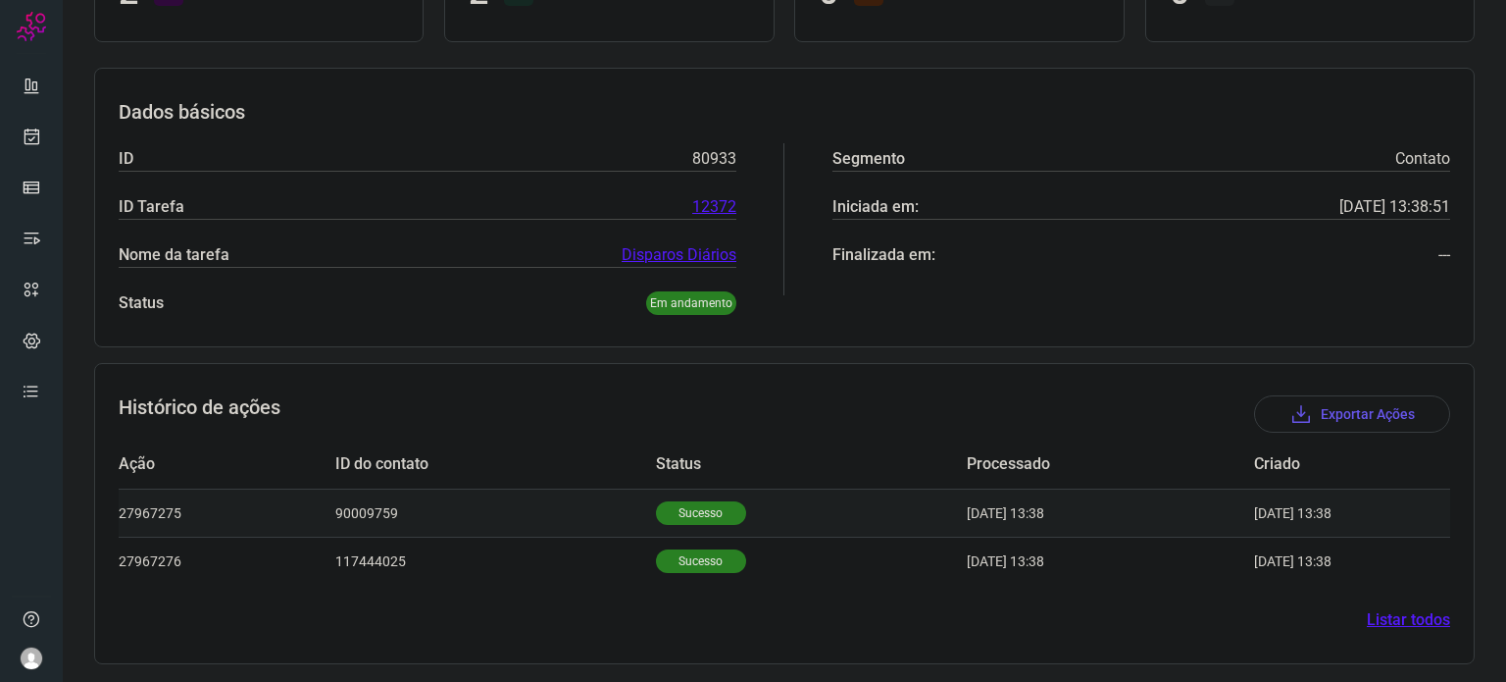
click at [706, 520] on p "Sucesso" at bounding box center [701, 513] width 90 height 24
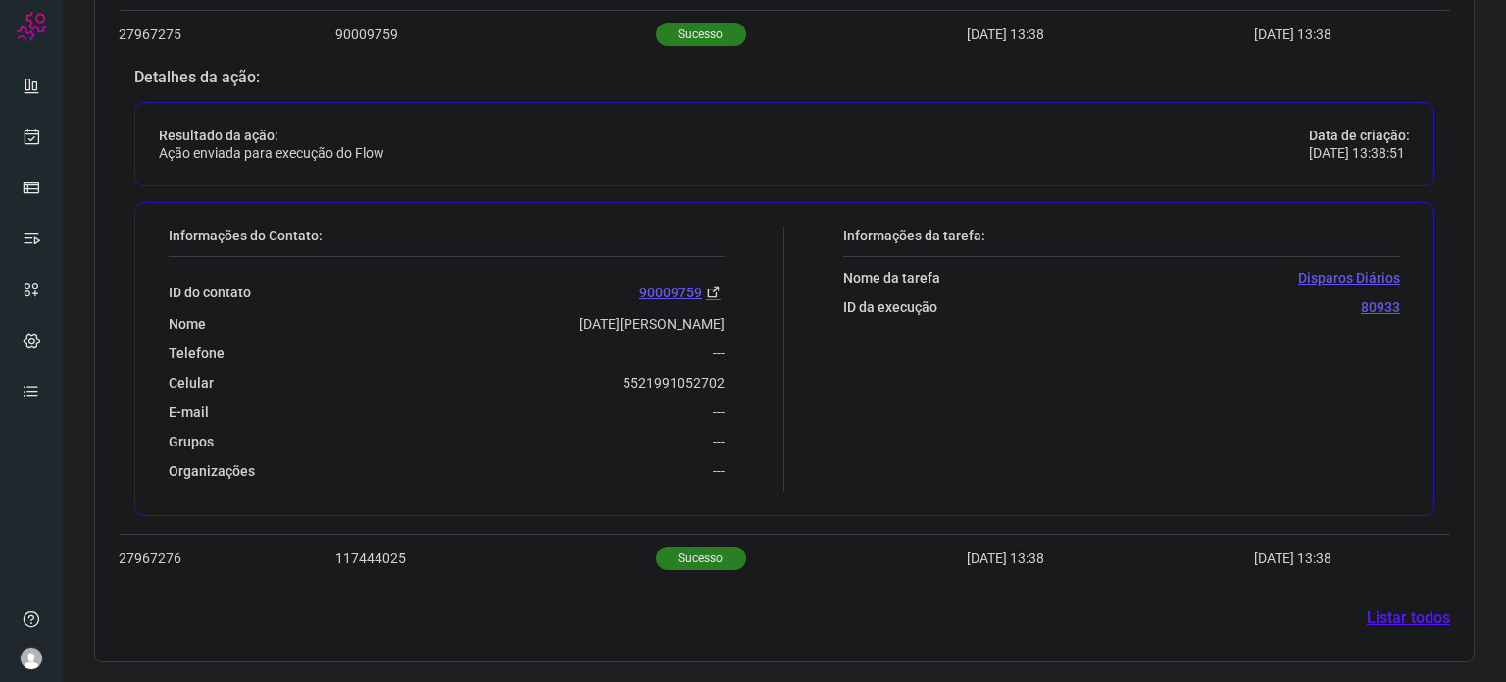
scroll to position [697, 0]
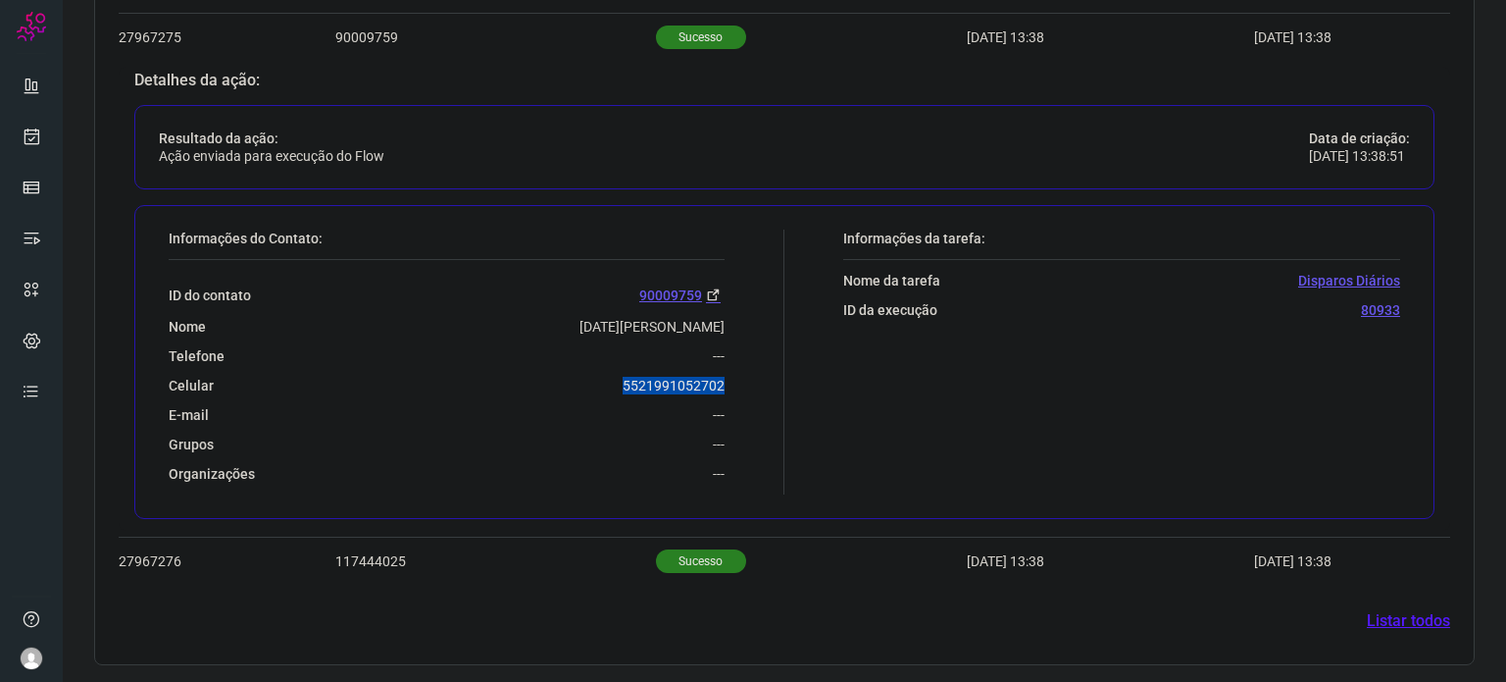
drag, startPoint x: 619, startPoint y: 387, endPoint x: 751, endPoint y: 383, distance: 132.5
click at [751, 383] on div "Informações do Contato: ID do contato 90009759 Nome [DATE][PERSON_NAME] Telefon…" at bounding box center [472, 362] width 626 height 265
copy p "5521991052702"
click at [28, 133] on icon at bounding box center [32, 137] width 21 height 20
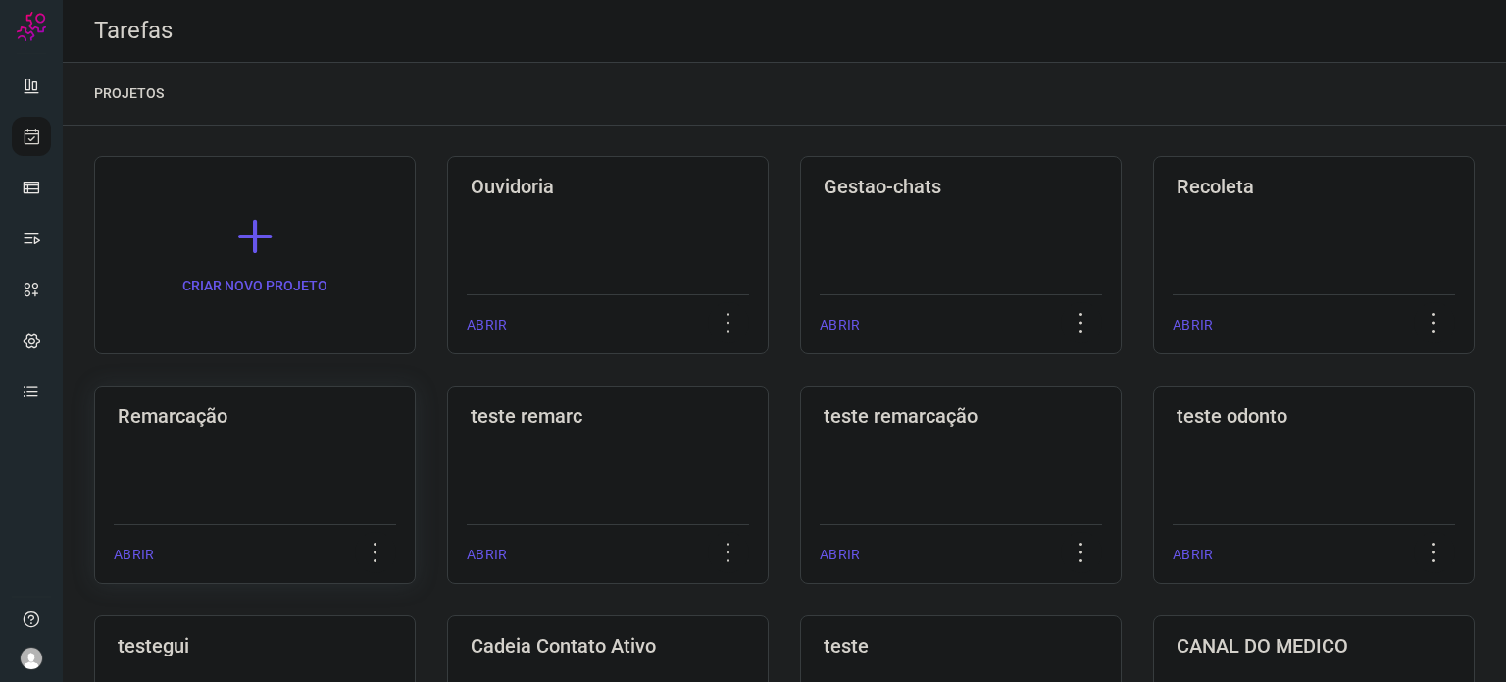
click at [447, 555] on div "Remarcação ABRIR" at bounding box center [608, 484] width 322 height 198
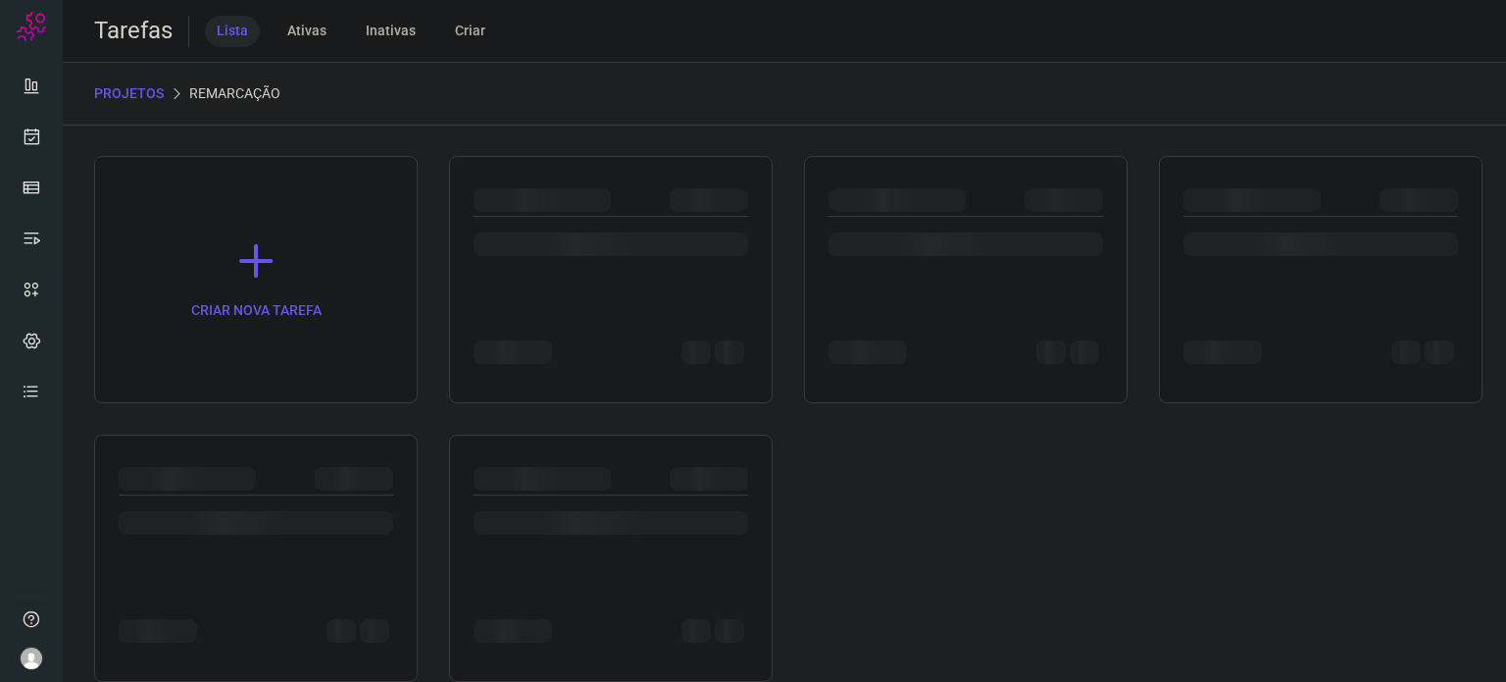
click at [178, 496] on div at bounding box center [256, 518] width 275 height 46
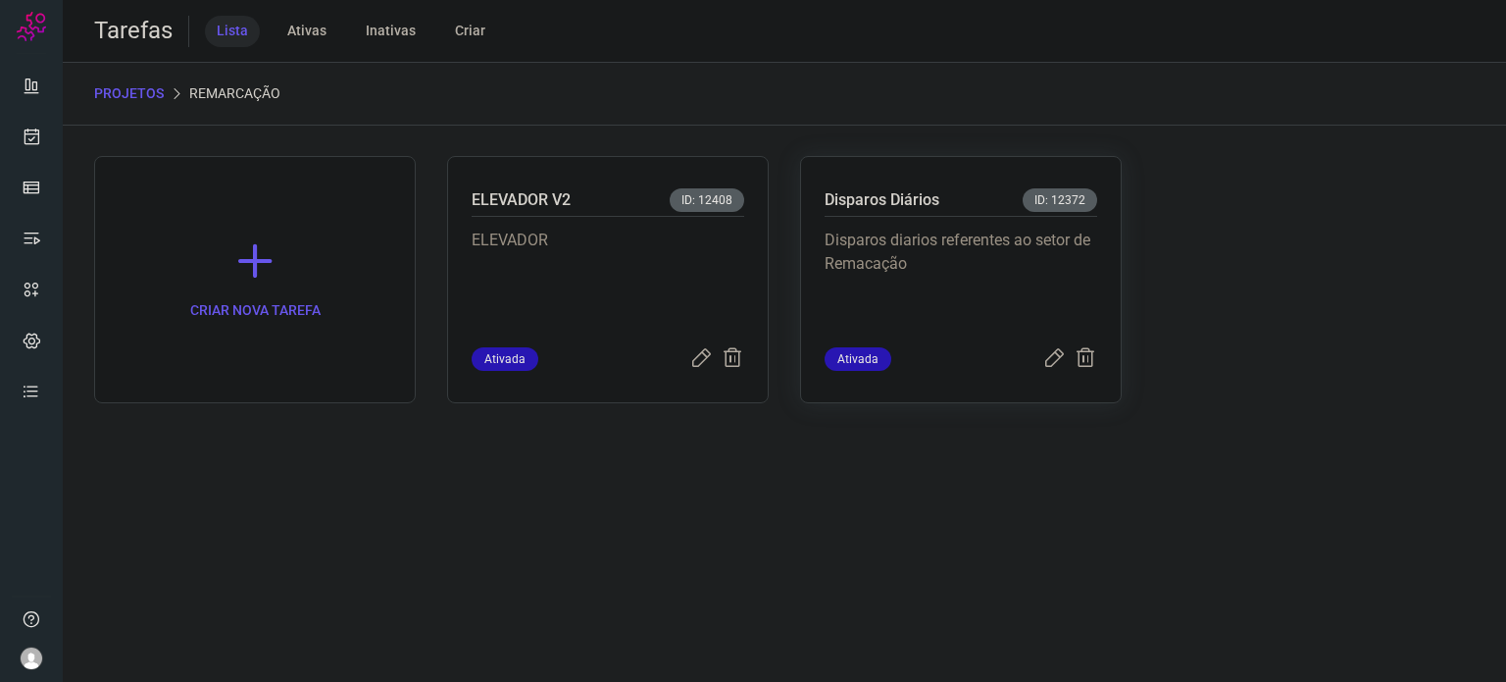
click at [913, 274] on p "Disparos diarios referentes ao setor de Remacação" at bounding box center [961, 278] width 273 height 98
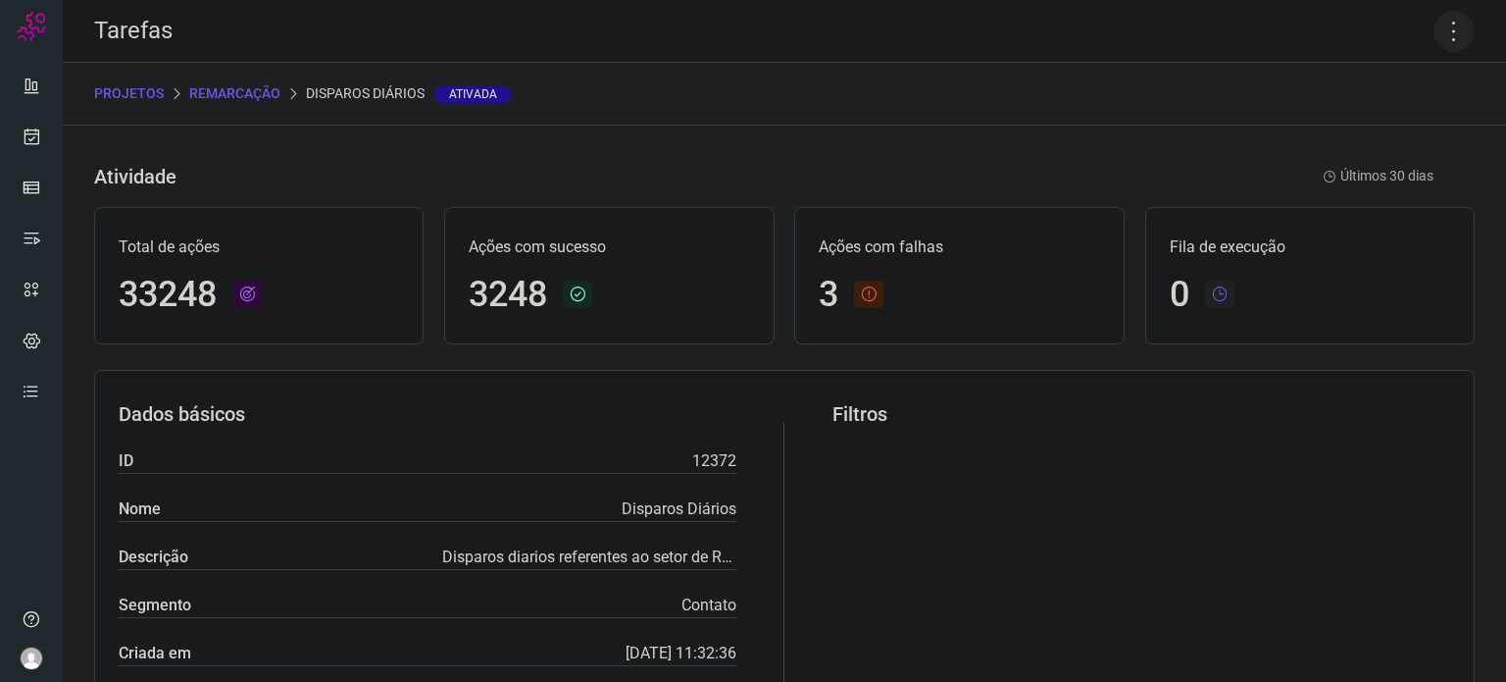
click at [1437, 30] on icon at bounding box center [1454, 31] width 41 height 41
click at [1347, 128] on li "Executar" at bounding box center [1370, 128] width 179 height 31
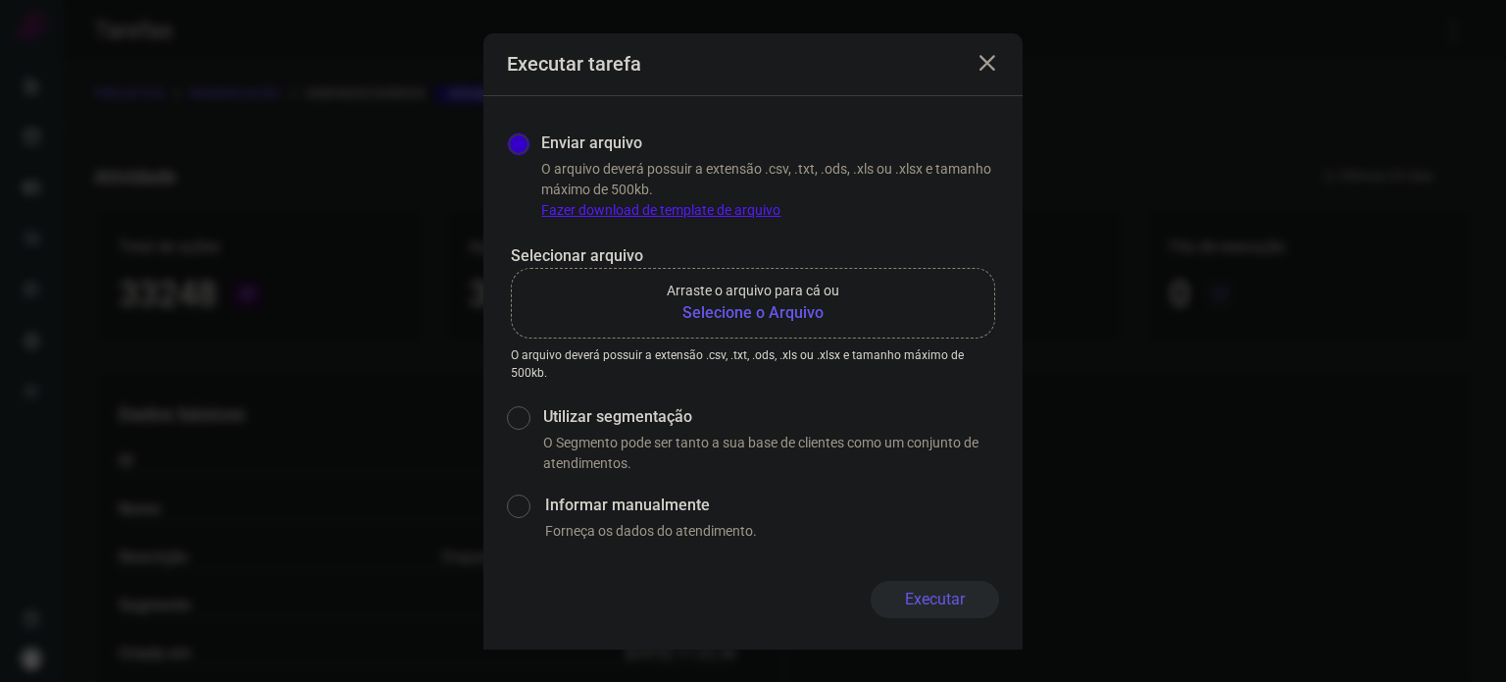
click at [789, 303] on b "Selecione o Arquivo" at bounding box center [753, 313] width 173 height 24
click at [0, 0] on input "Arraste o arquivo para cá ou Selecione o Arquivo" at bounding box center [0, 0] width 0 height 0
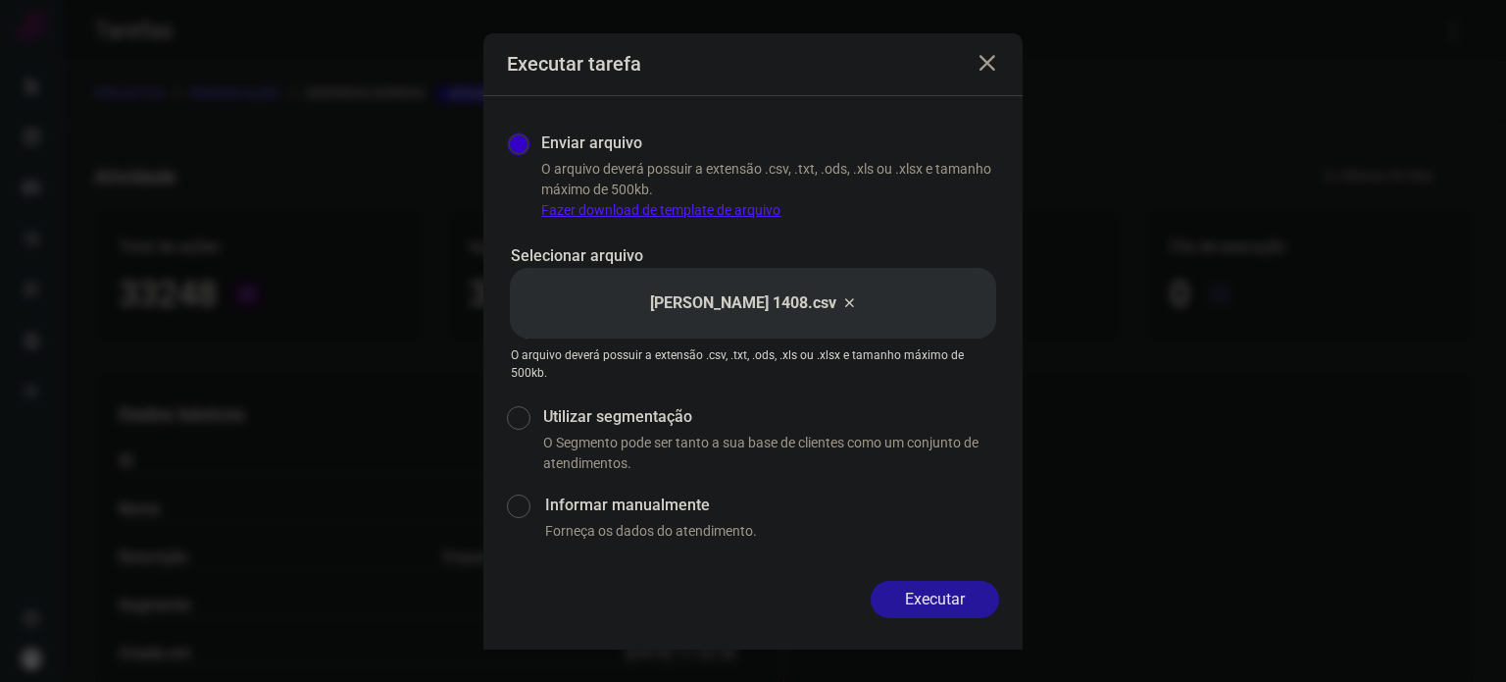
click at [961, 591] on button "Executar" at bounding box center [935, 599] width 128 height 37
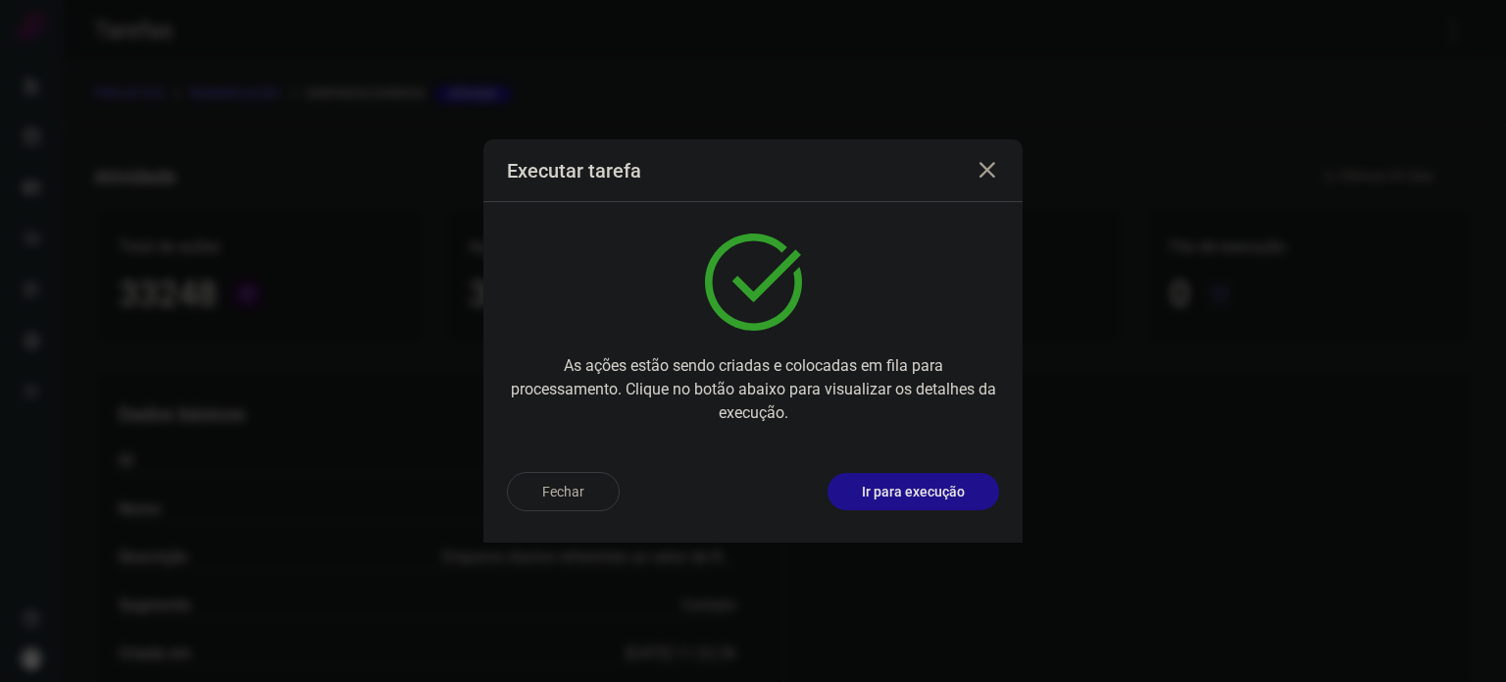
click at [945, 496] on p "Ir para execução" at bounding box center [913, 492] width 103 height 21
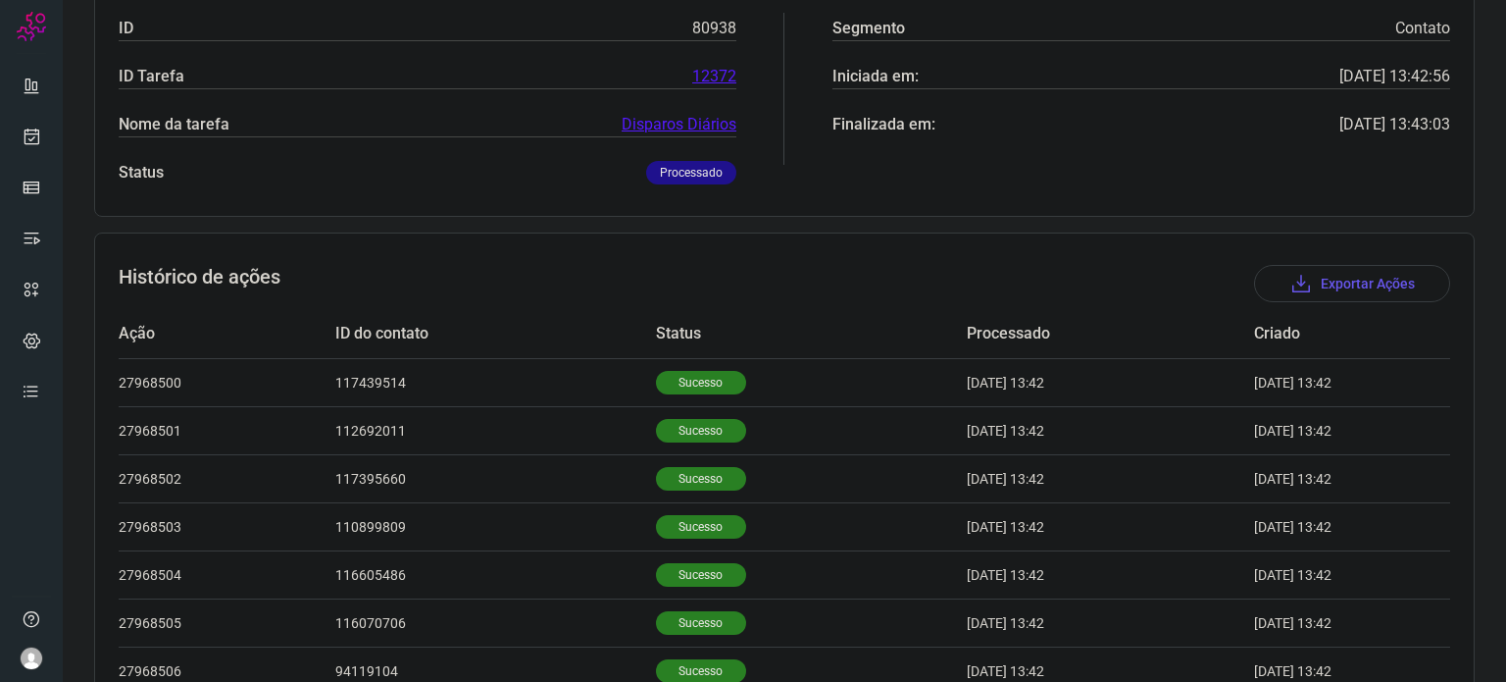
scroll to position [588, 0]
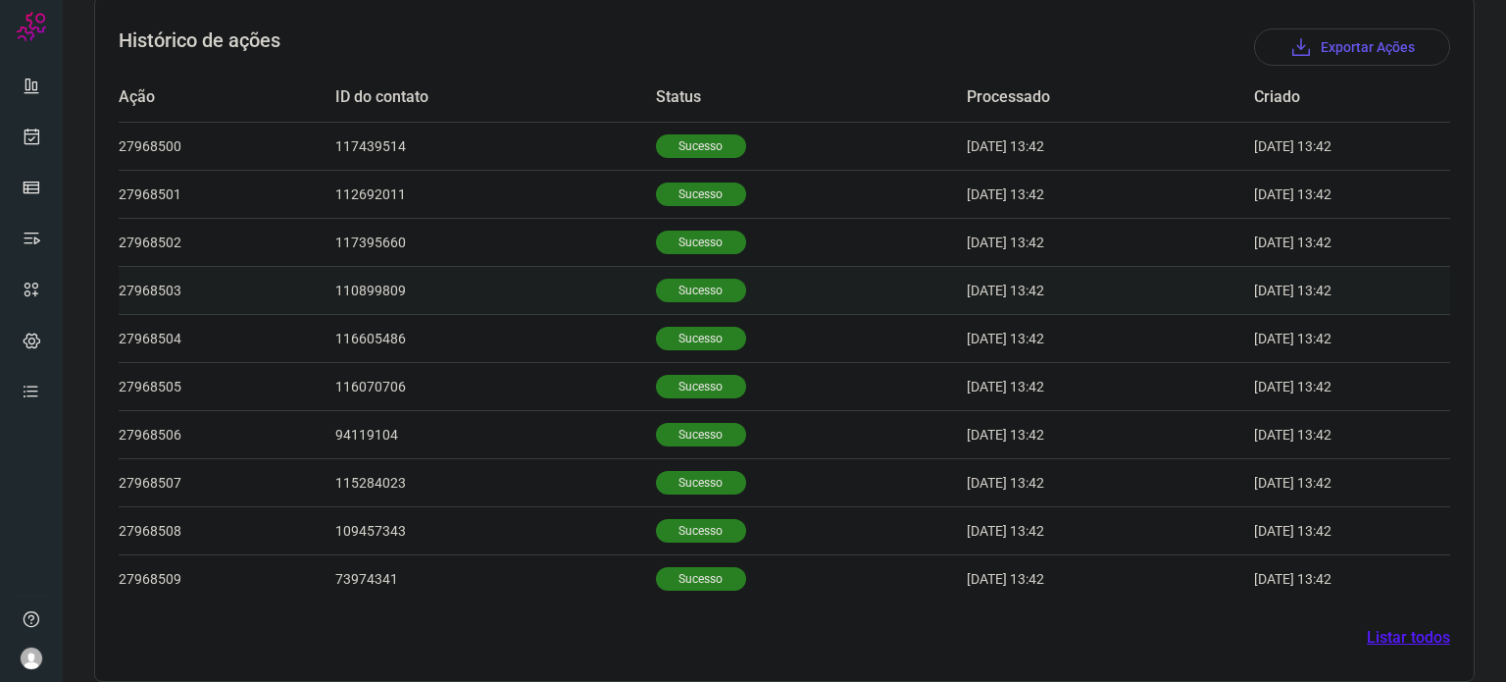
click at [698, 296] on p "Sucesso" at bounding box center [701, 291] width 90 height 24
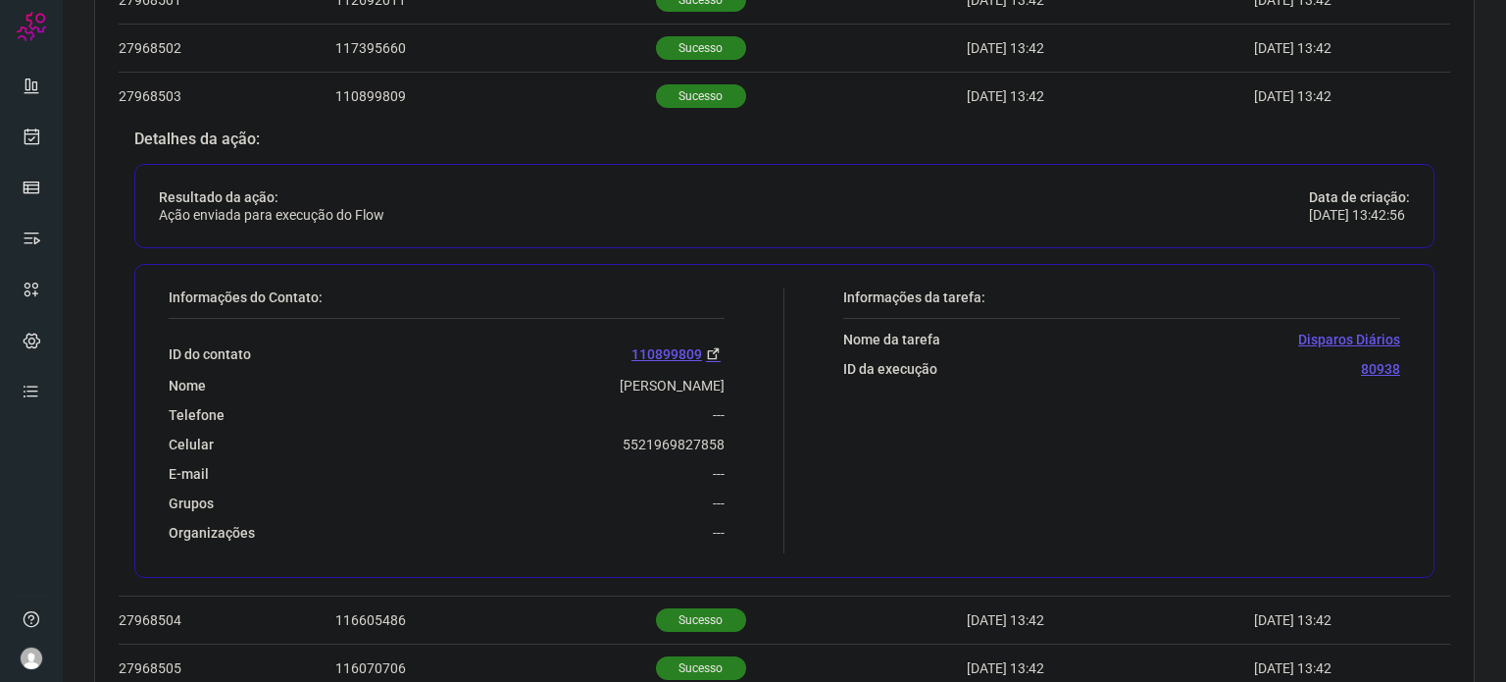
scroll to position [785, 0]
drag, startPoint x: 600, startPoint y: 438, endPoint x: 719, endPoint y: 434, distance: 118.7
click at [719, 434] on div "Informações do Contato: ID do contato 110899809 Nome [PERSON_NAME] Telefone ---…" at bounding box center [472, 418] width 626 height 265
copy p "5521969827858"
